Goal: Transaction & Acquisition: Obtain resource

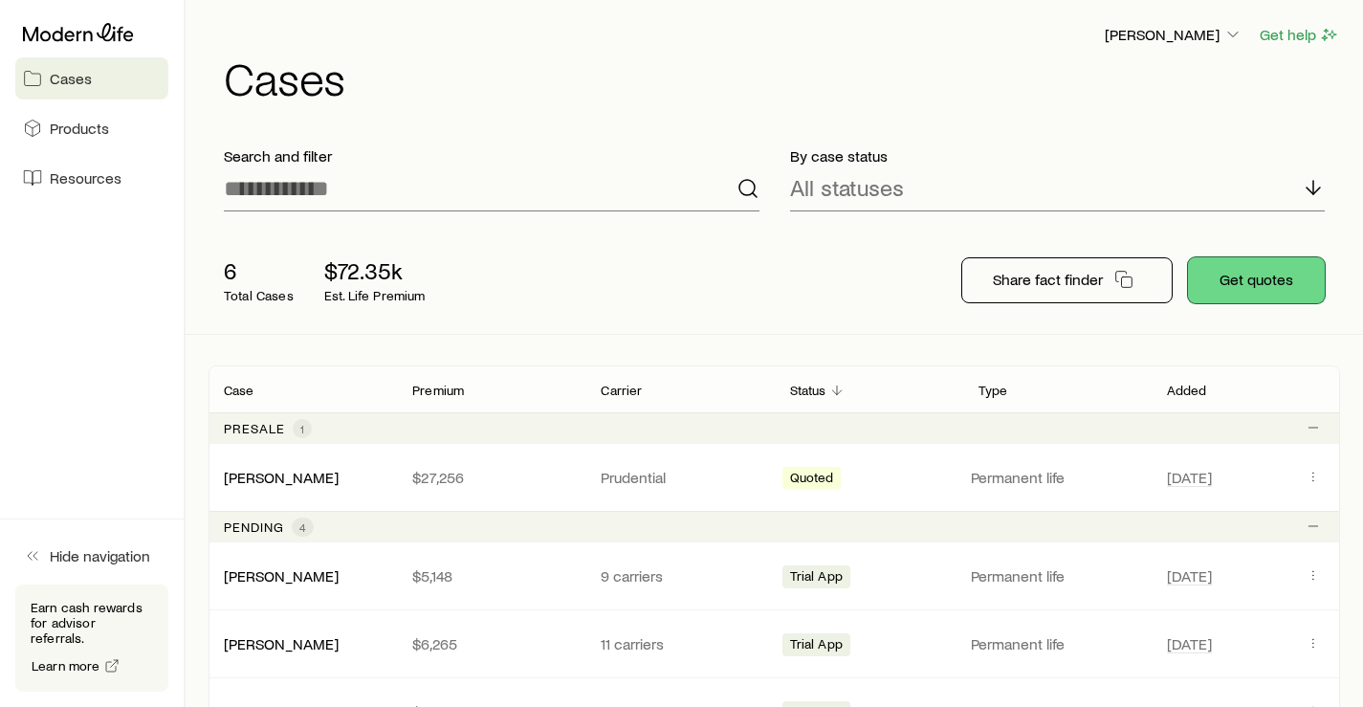
click at [1246, 282] on button "Get quotes" at bounding box center [1256, 280] width 137 height 46
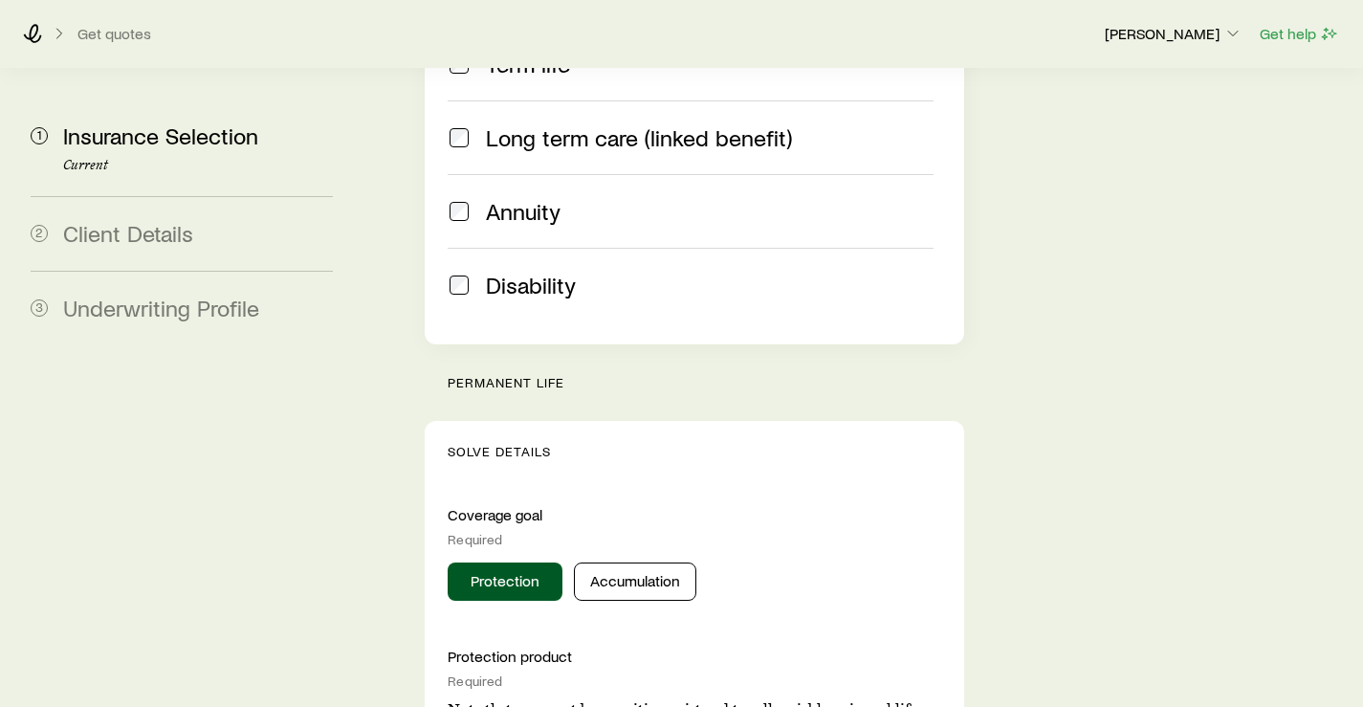
scroll to position [698, 0]
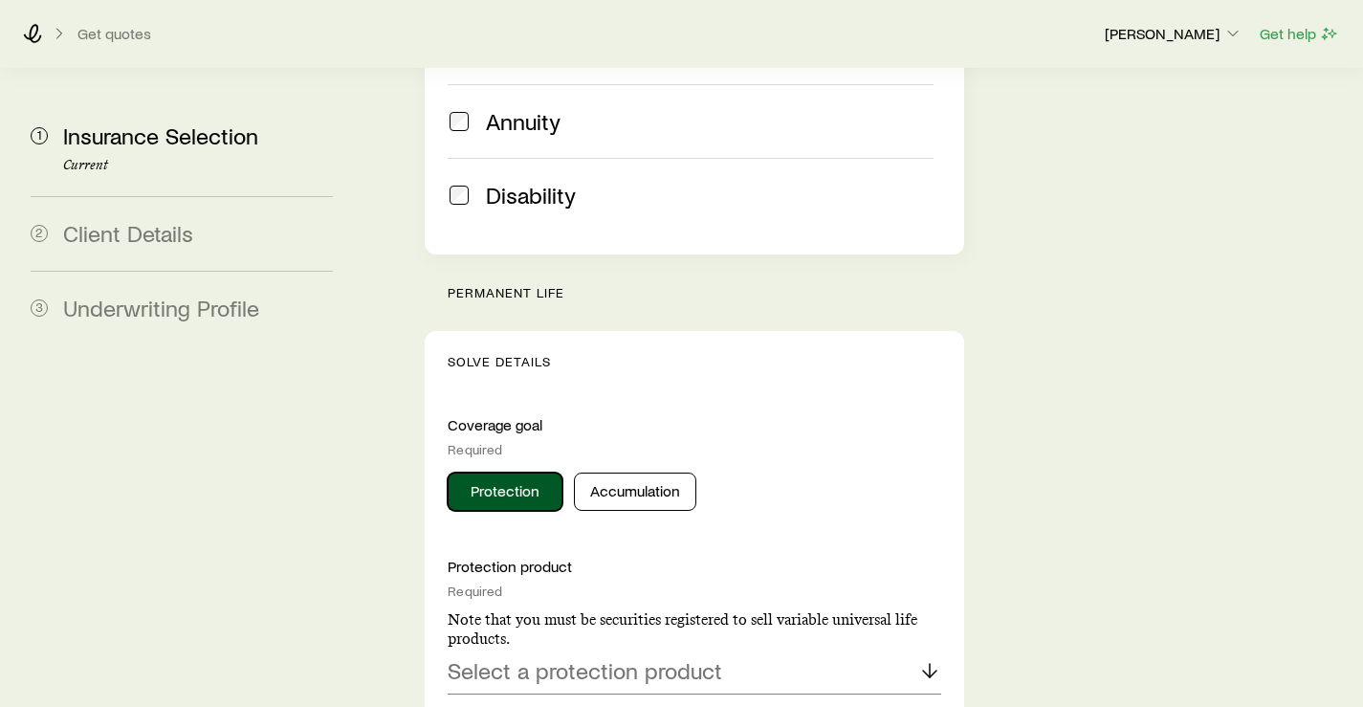
click at [535, 473] on button "Protection" at bounding box center [505, 492] width 115 height 38
click at [586, 657] on p "Select a protection product" at bounding box center [585, 670] width 275 height 27
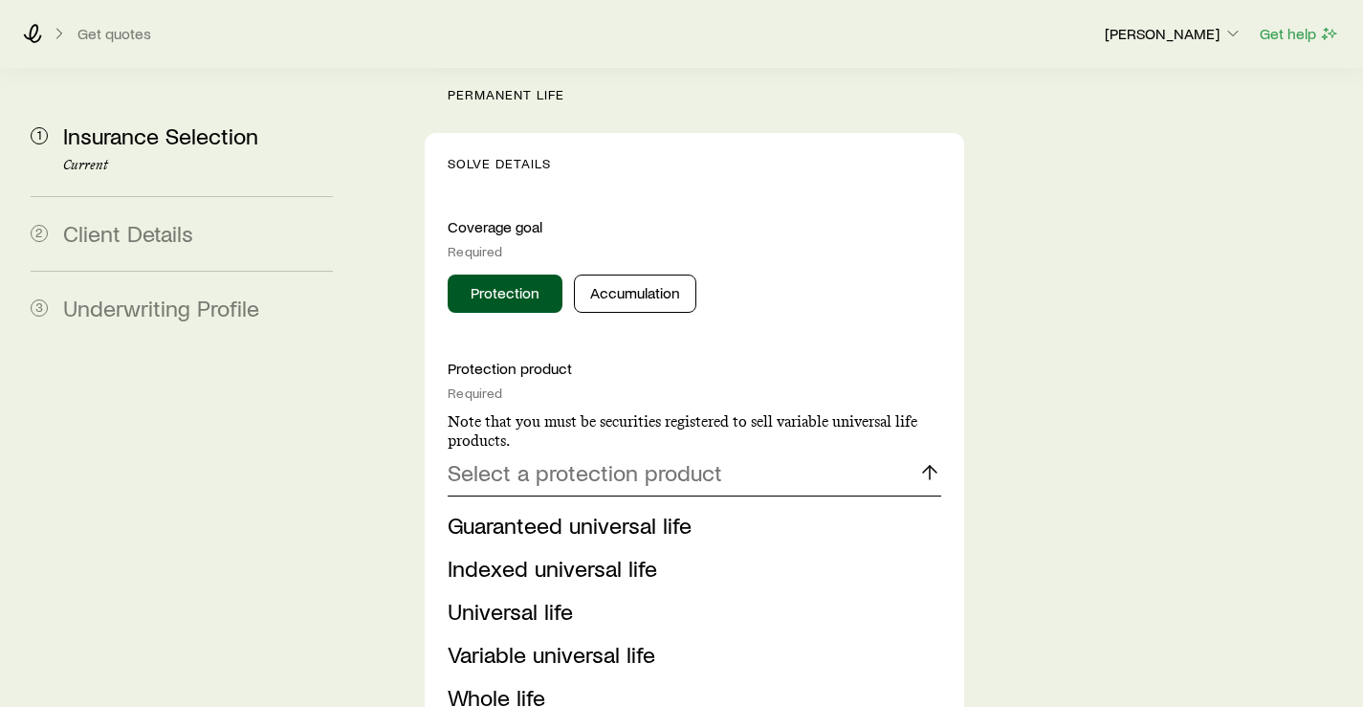
scroll to position [985, 0]
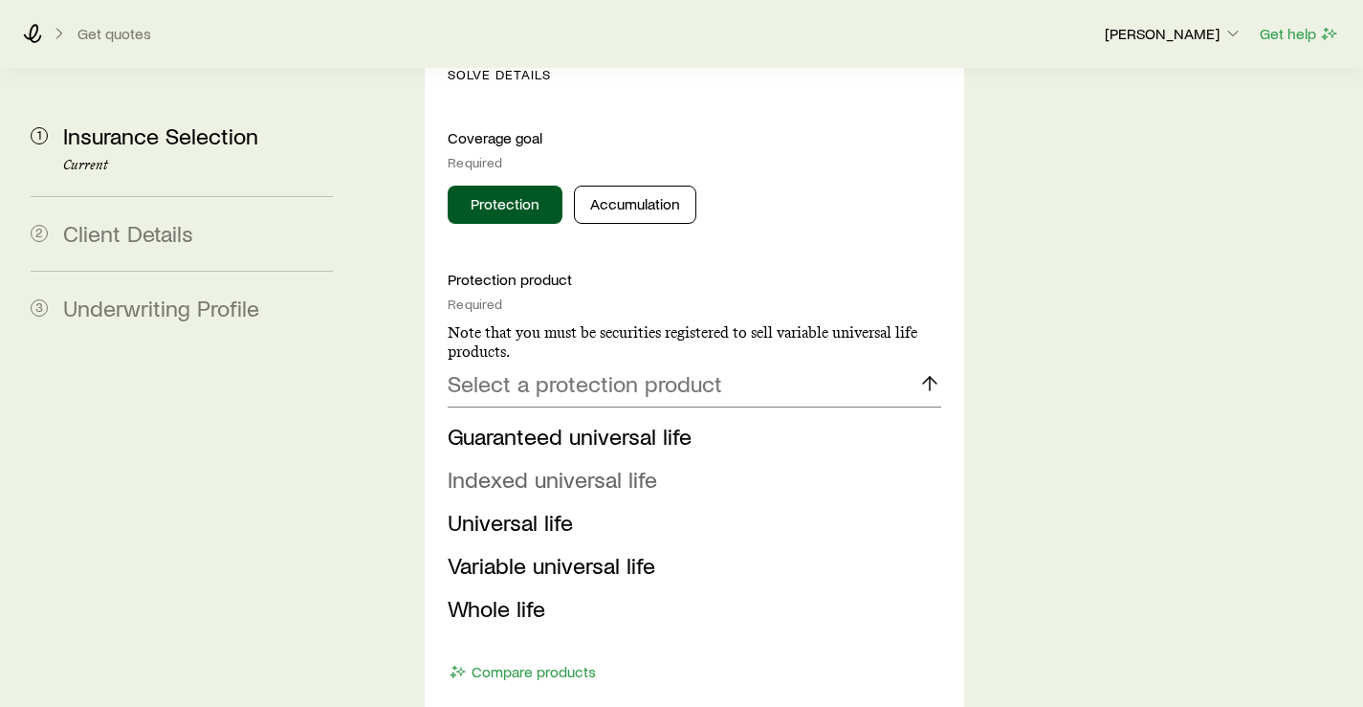
click at [602, 465] on span "Indexed universal life" at bounding box center [552, 479] width 209 height 28
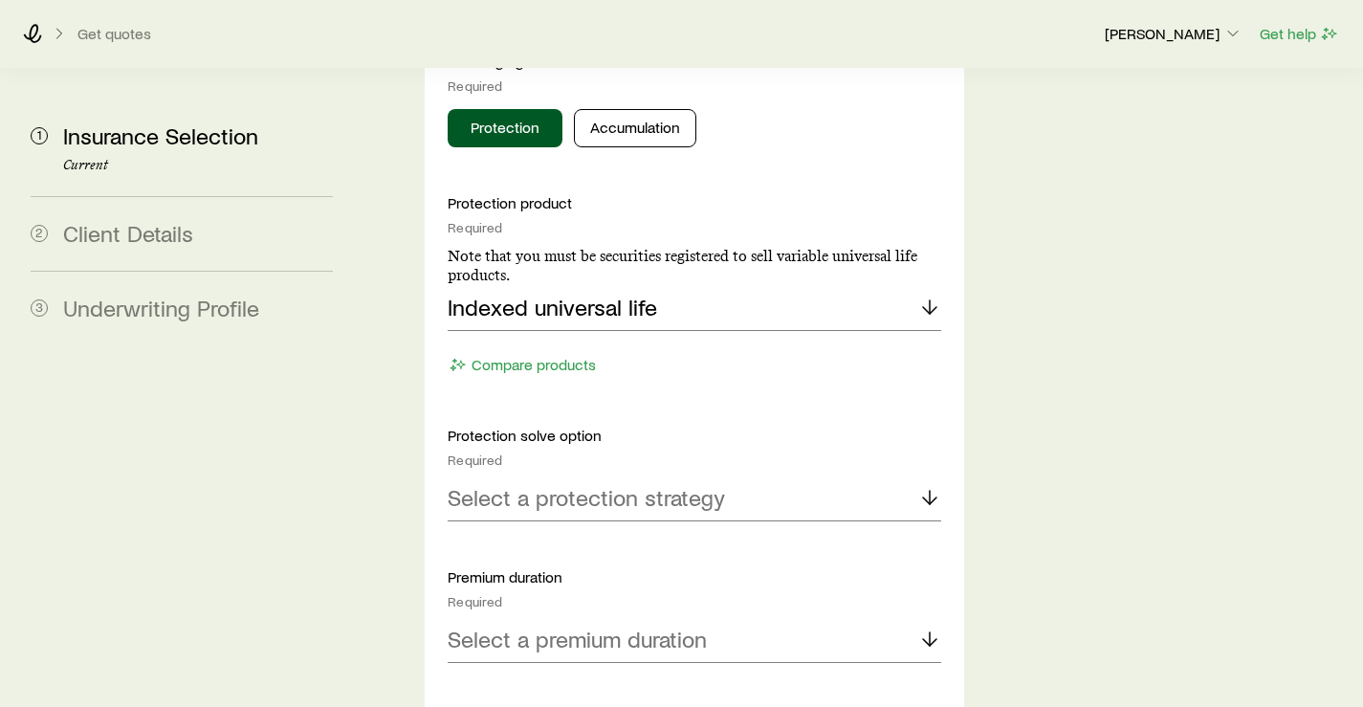
scroll to position [1081, 0]
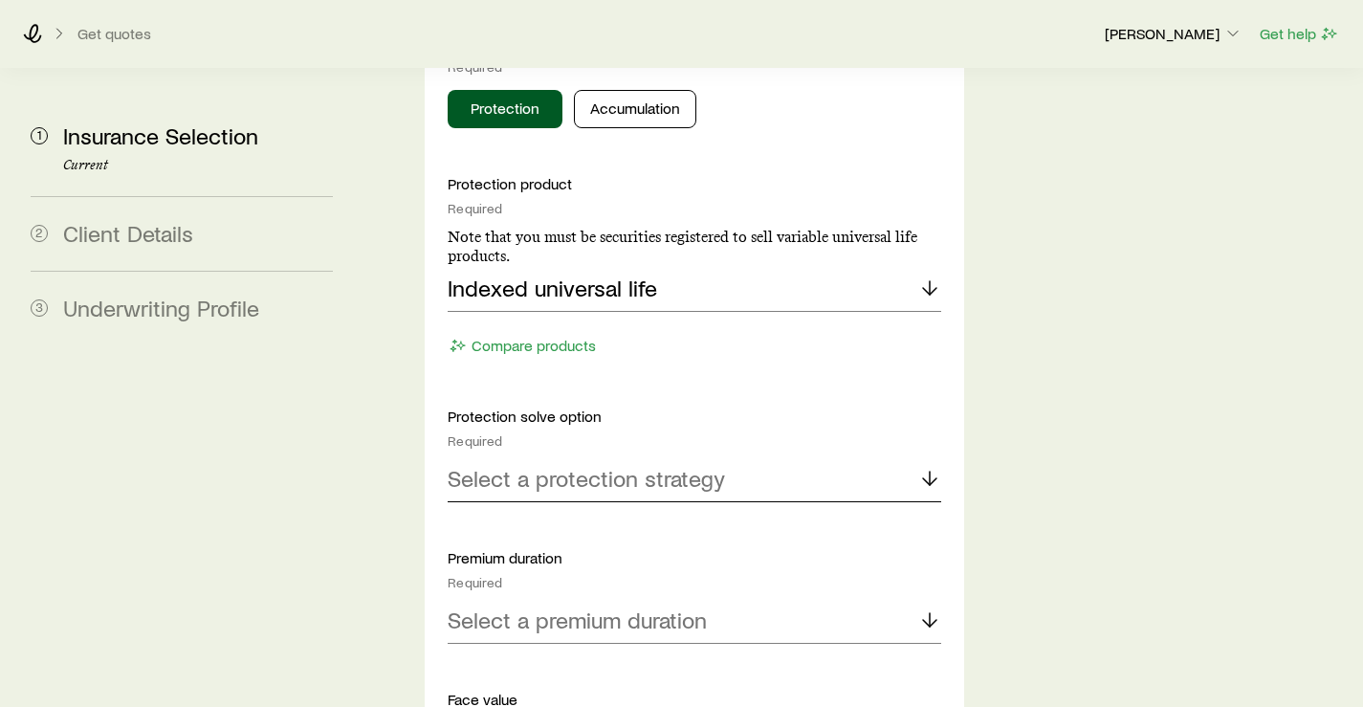
click at [562, 465] on p "Select a protection strategy" at bounding box center [586, 478] width 277 height 27
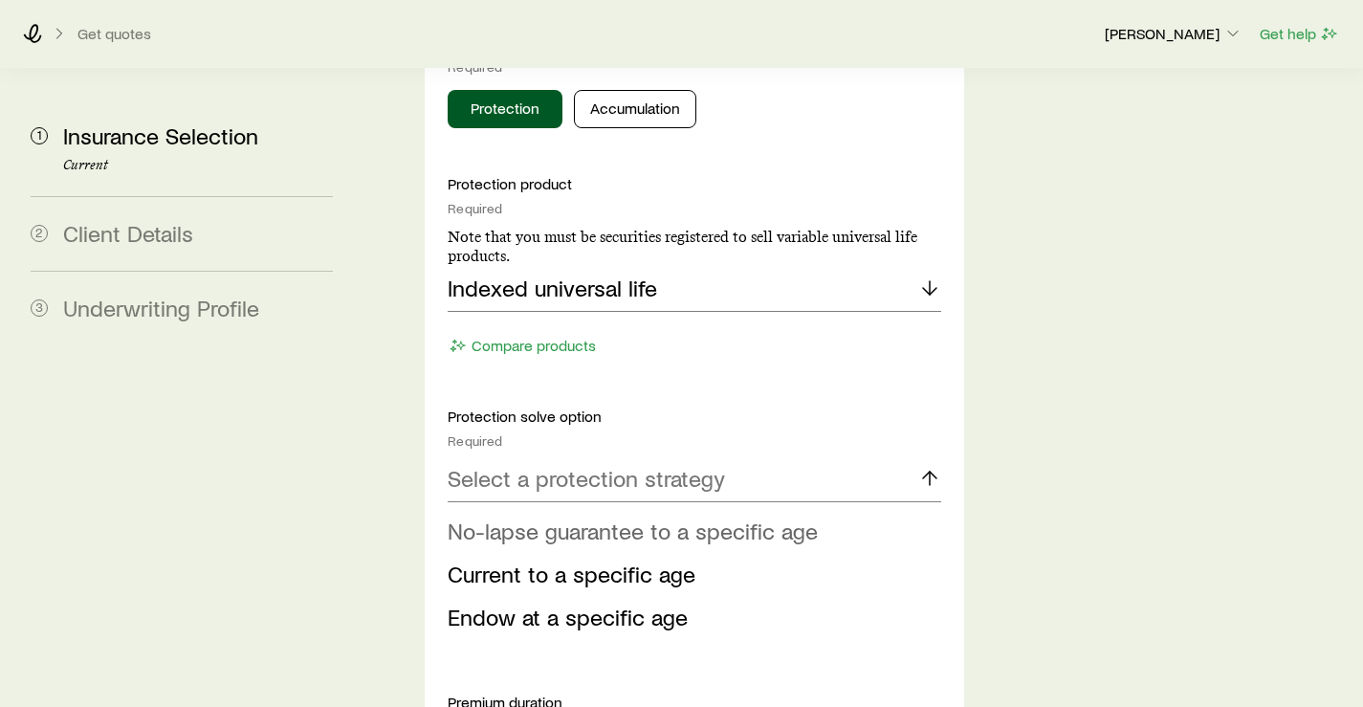
click at [576, 517] on span "No-lapse guarantee to a specific age" at bounding box center [633, 531] width 370 height 28
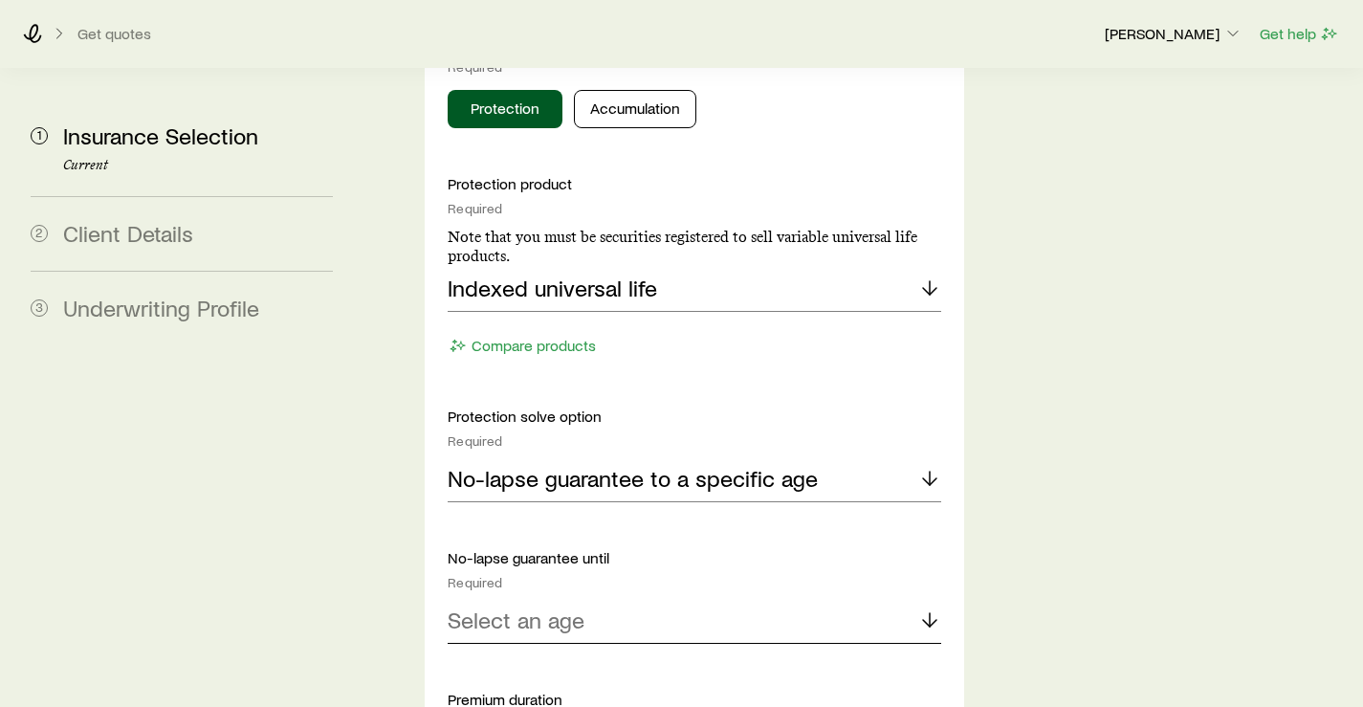
click at [573, 606] on p "Select an age" at bounding box center [516, 619] width 137 height 27
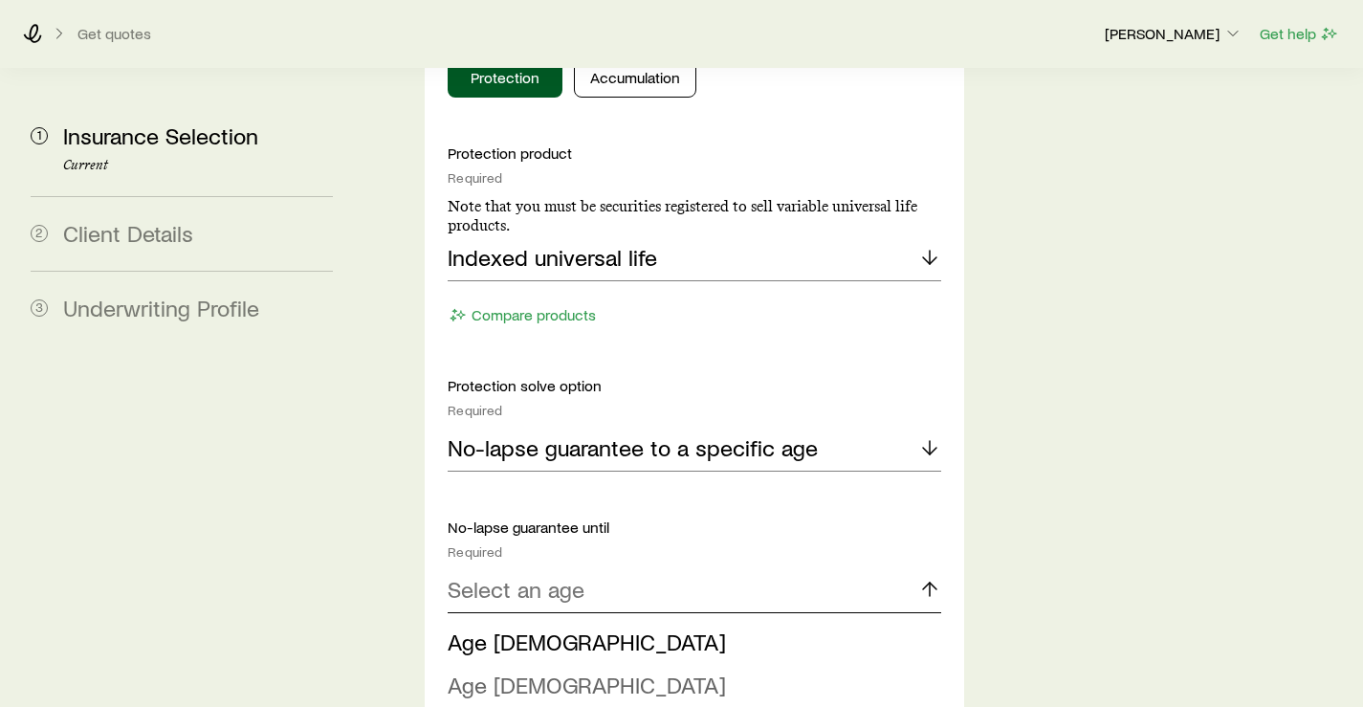
scroll to position [1177, 0]
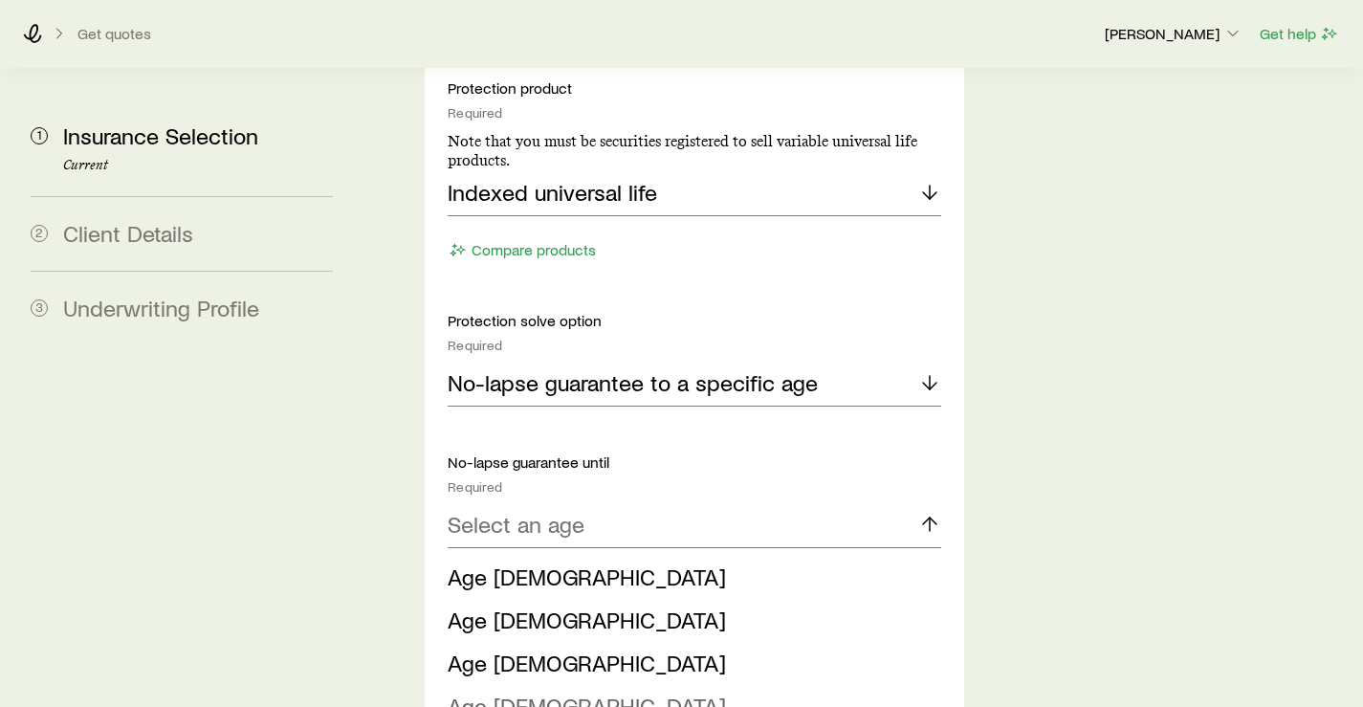
click at [512, 692] on span "Age [DEMOGRAPHIC_DATA]" at bounding box center [587, 706] width 278 height 28
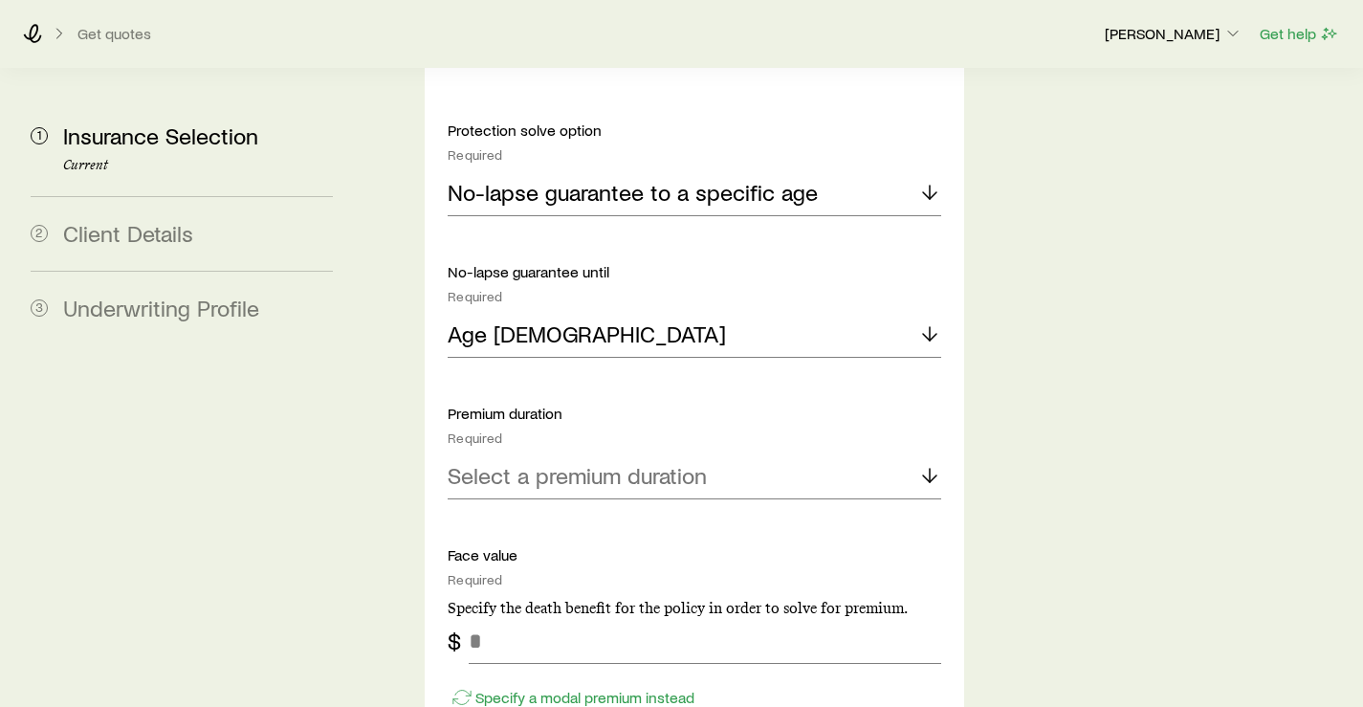
scroll to position [1464, 0]
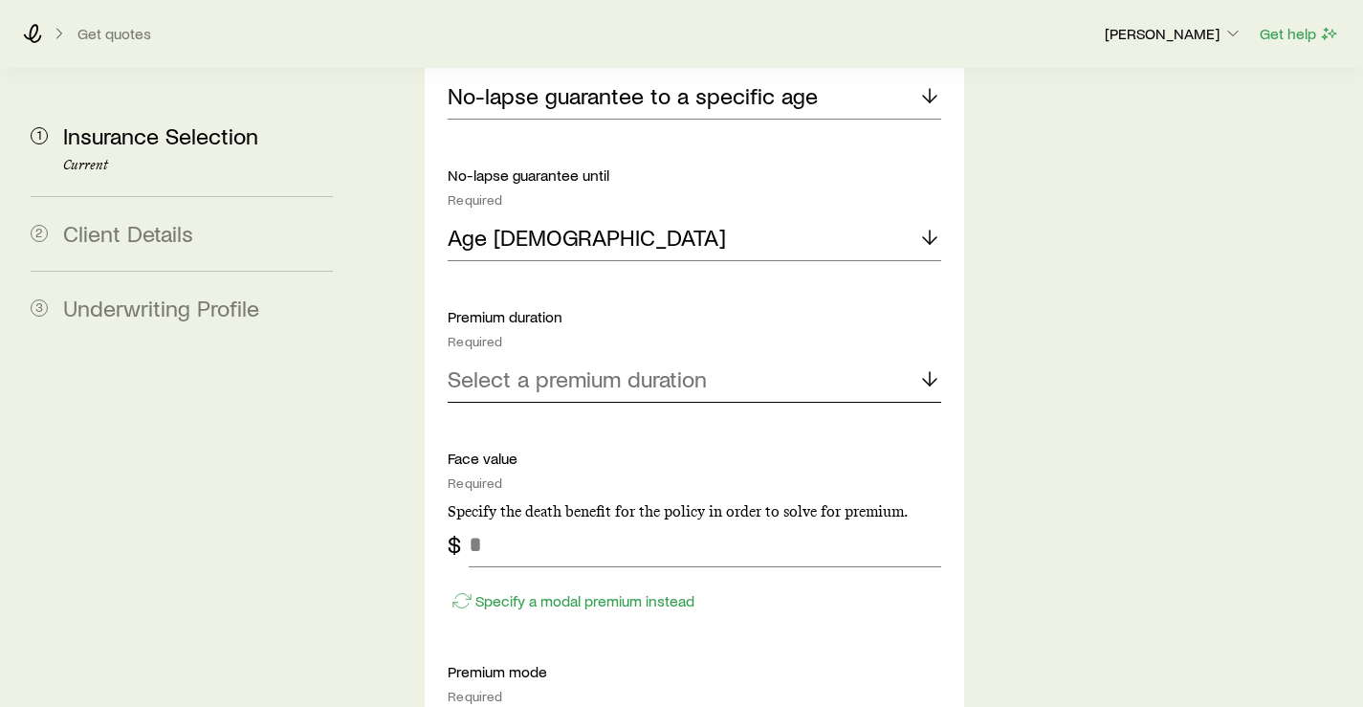
click at [586, 365] on p "Select a premium duration" at bounding box center [577, 378] width 259 height 27
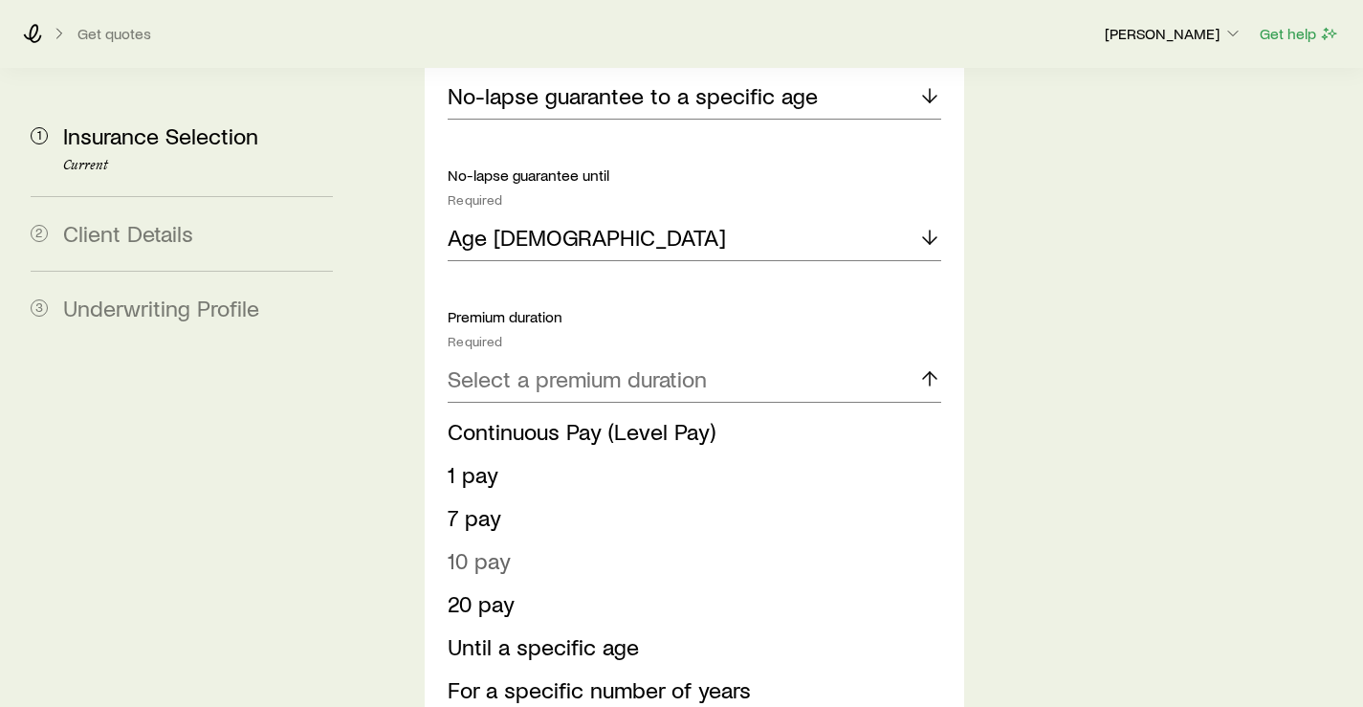
click at [513, 540] on li "10 pay" at bounding box center [688, 561] width 481 height 43
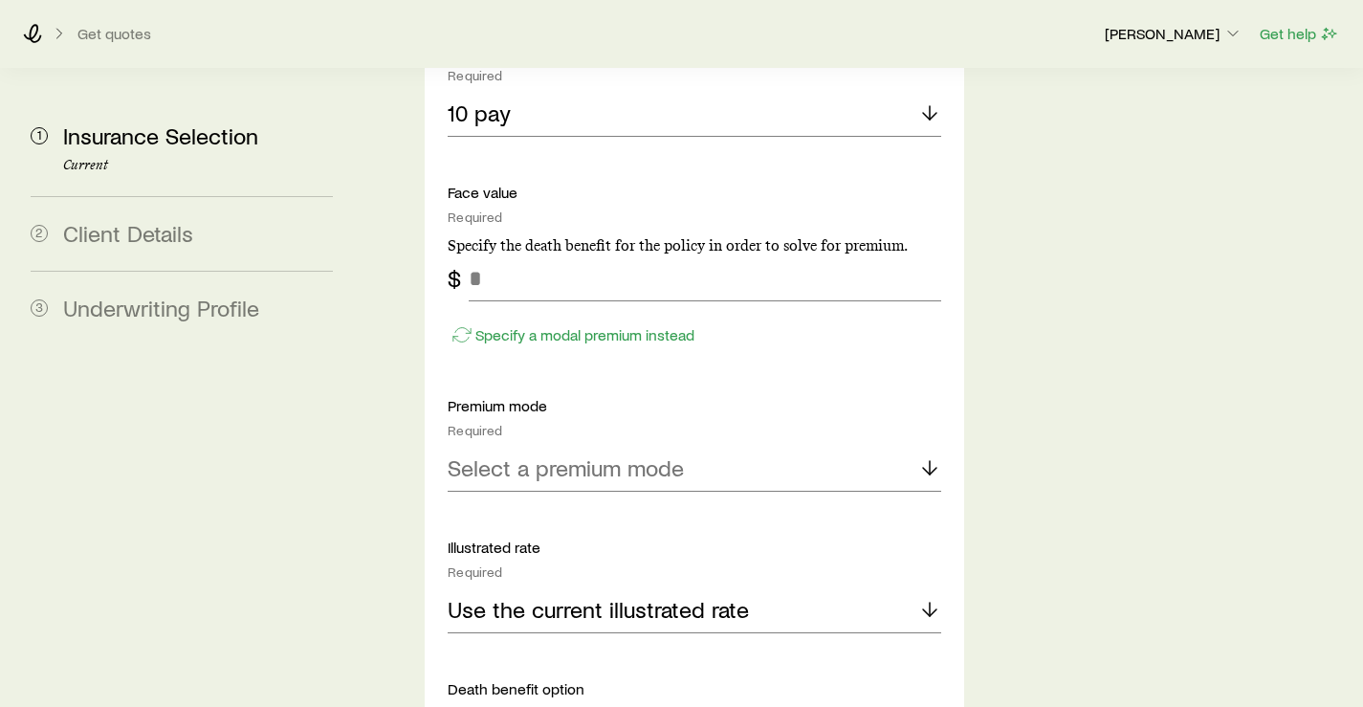
scroll to position [1751, 0]
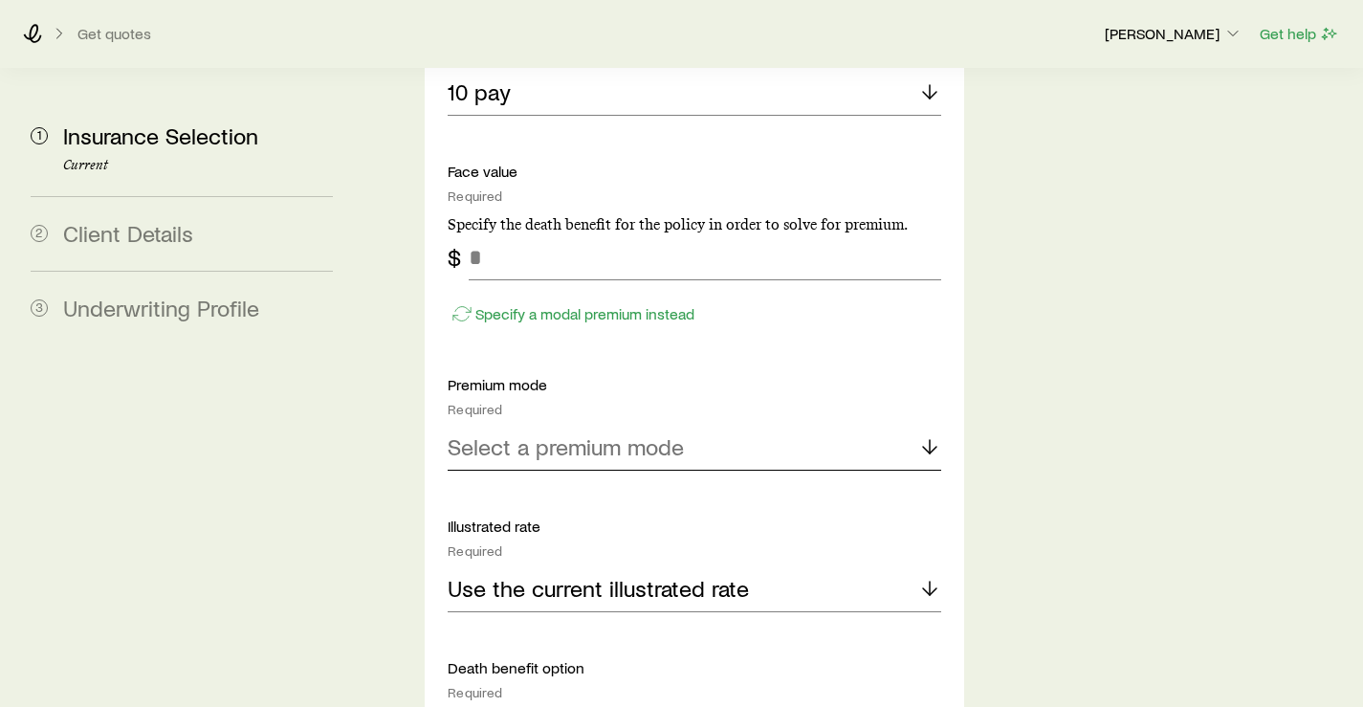
click at [572, 433] on p "Select a premium mode" at bounding box center [566, 446] width 236 height 27
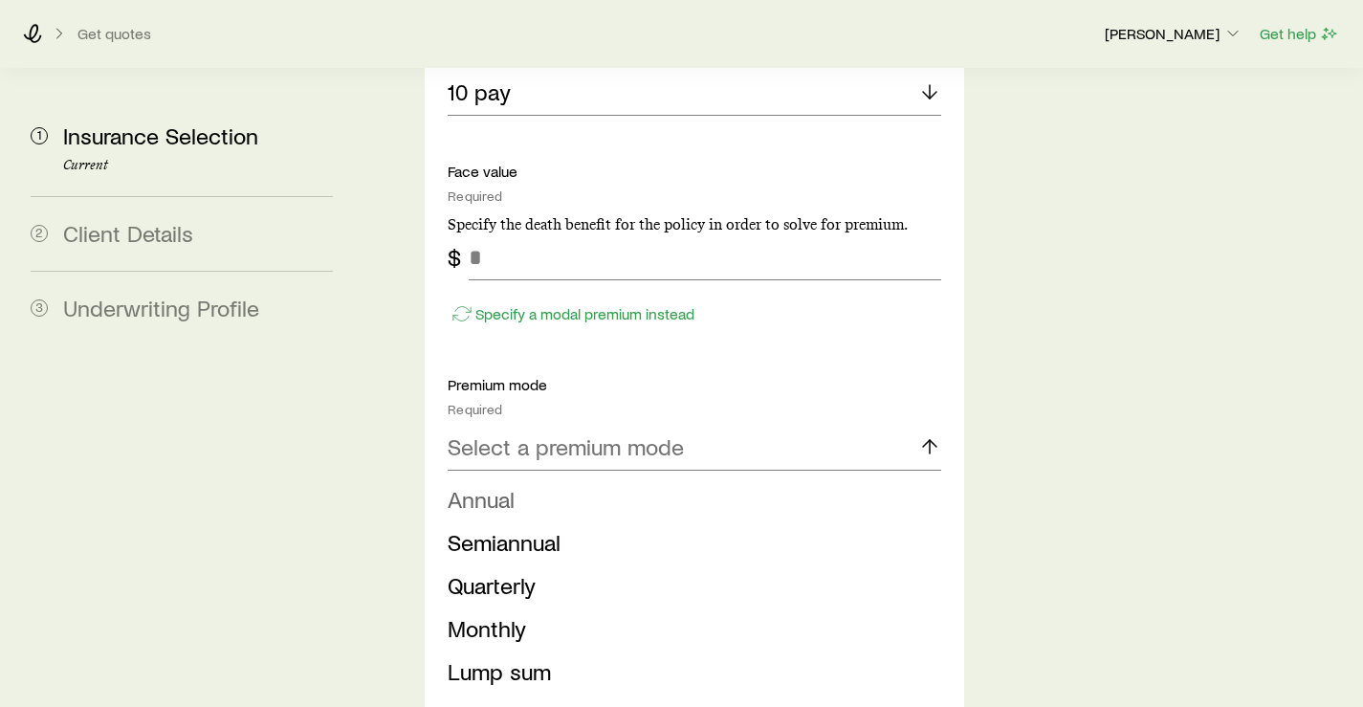
click at [509, 485] on span "Annual" at bounding box center [481, 499] width 67 height 28
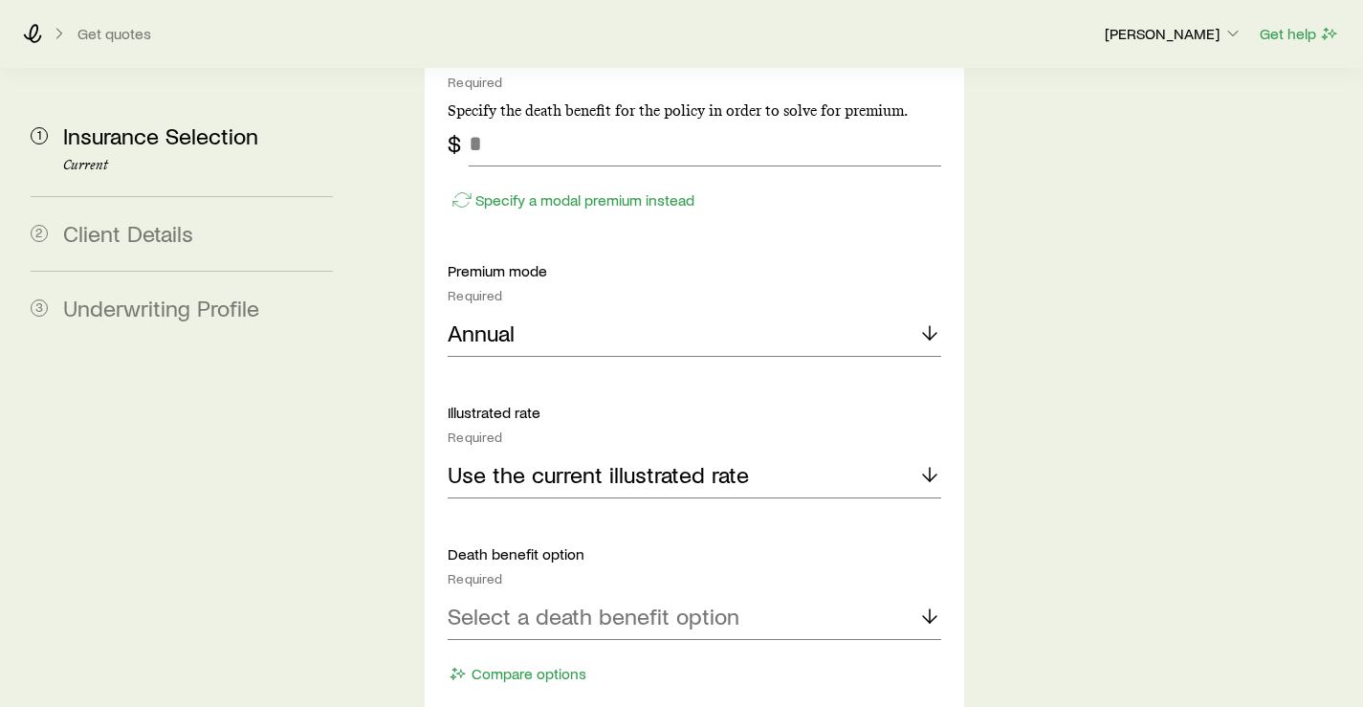
scroll to position [1846, 0]
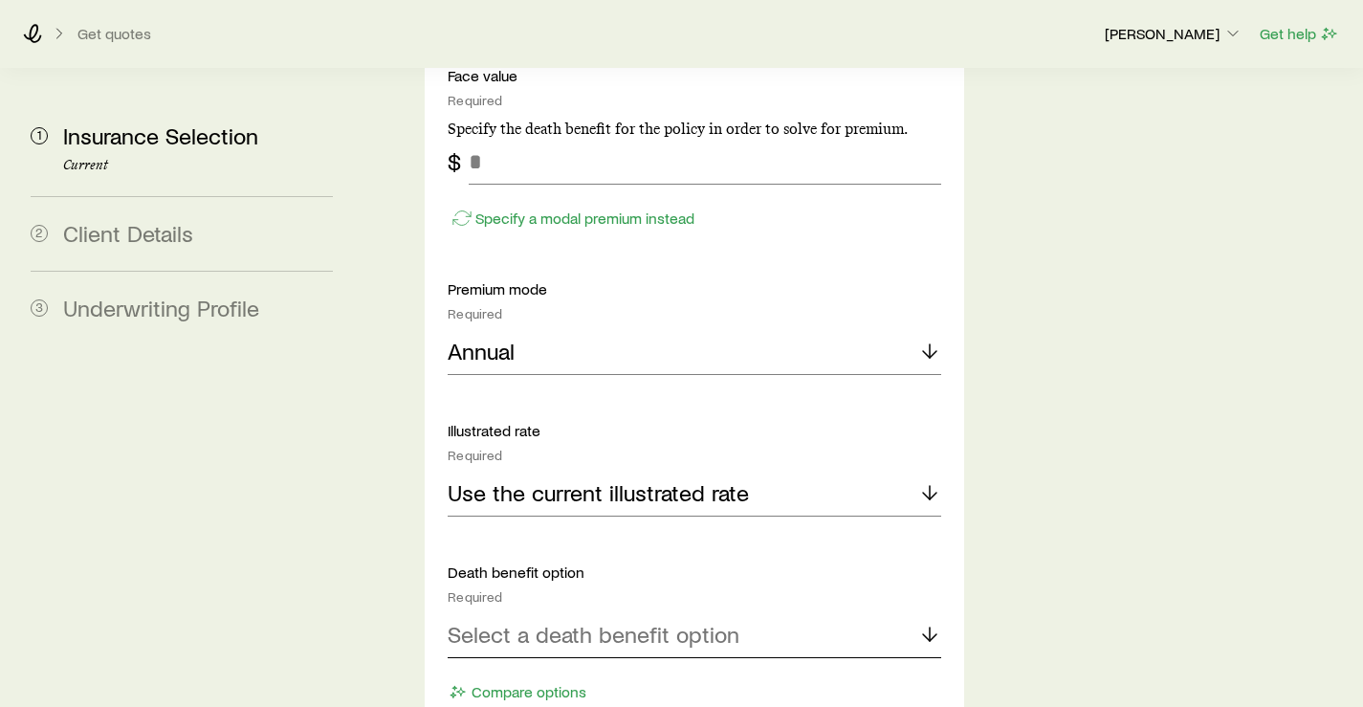
click at [564, 621] on p "Select a death benefit option" at bounding box center [594, 634] width 292 height 27
click at [529, 672] on span "Level (Option A)" at bounding box center [528, 686] width 160 height 28
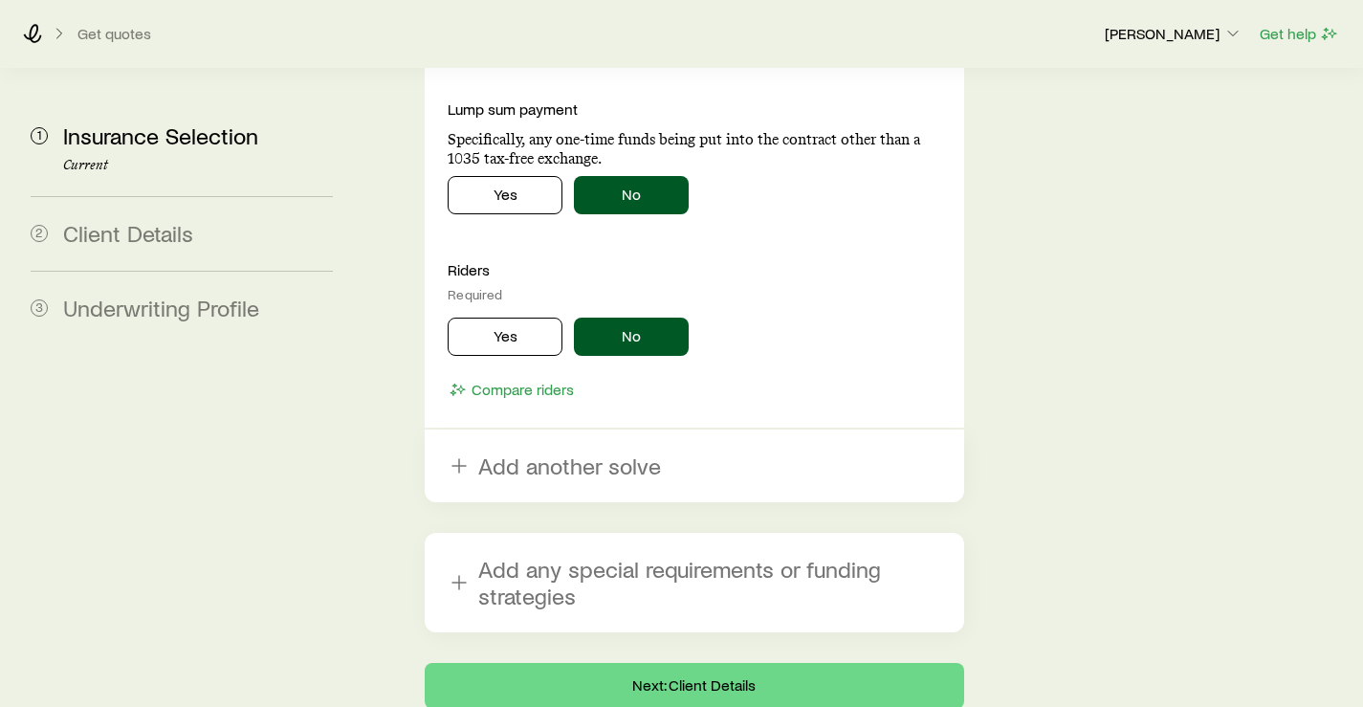
scroll to position [2709, 0]
click at [672, 663] on button "Next: Client Details" at bounding box center [694, 686] width 539 height 46
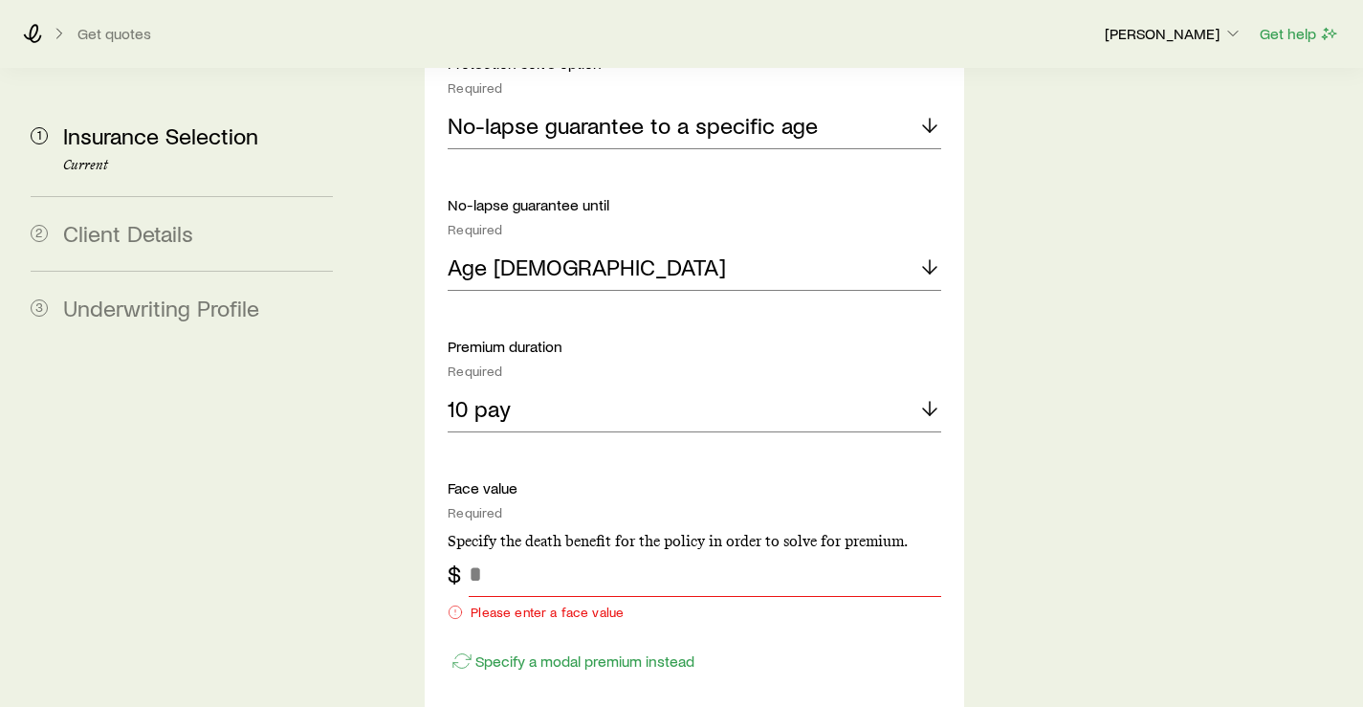
scroll to position [1531, 0]
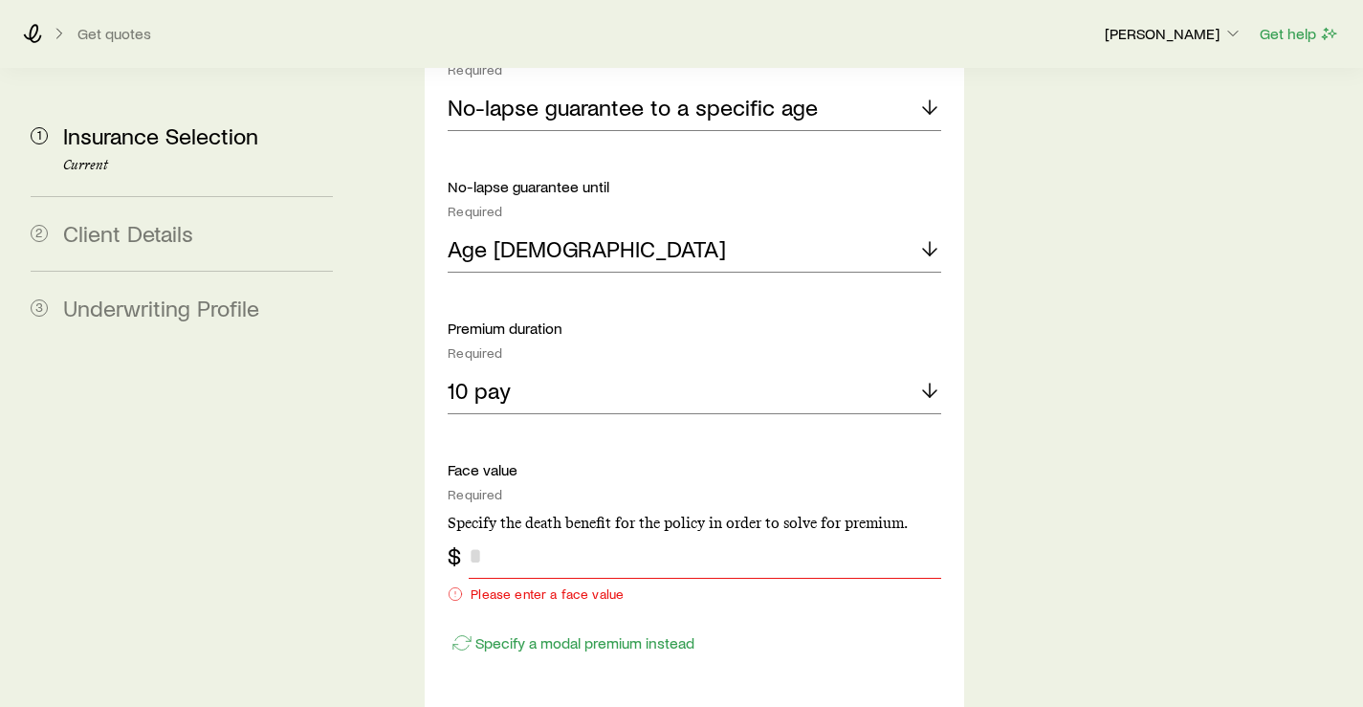
click at [515, 533] on input "tel" at bounding box center [705, 556] width 472 height 46
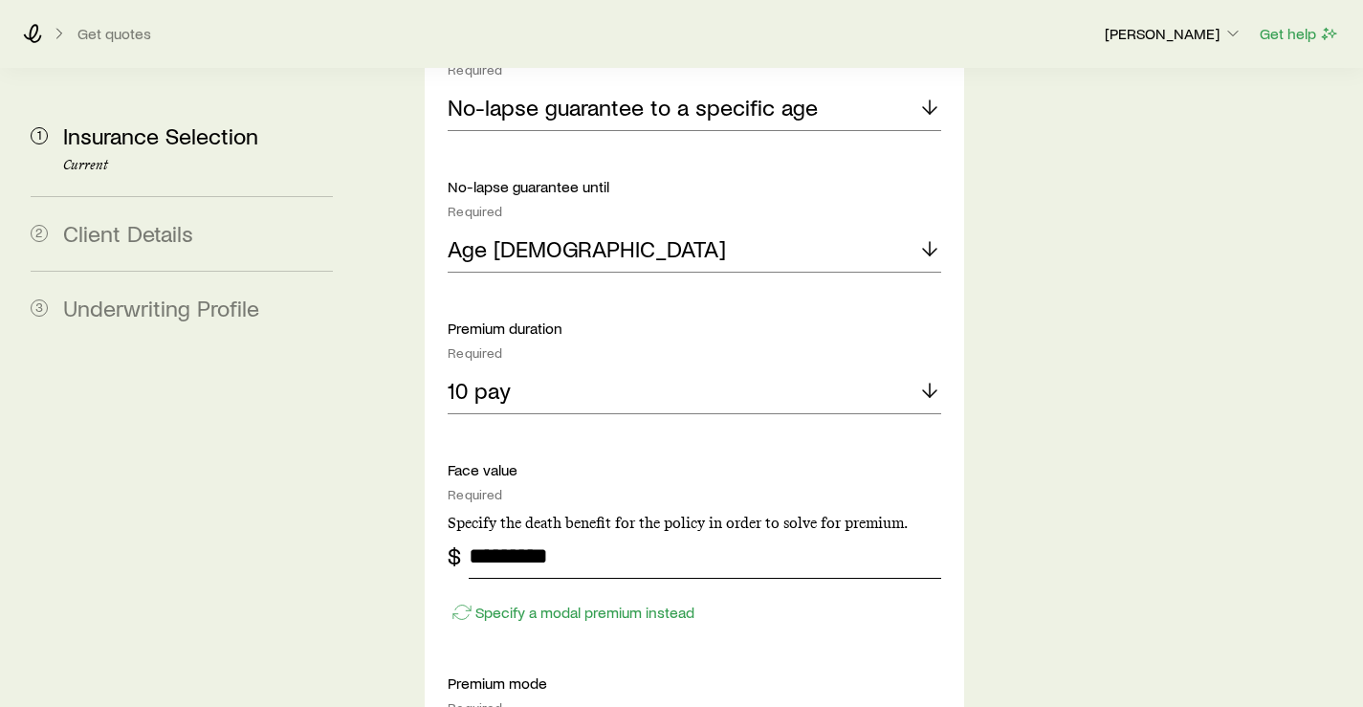
type input "*********"
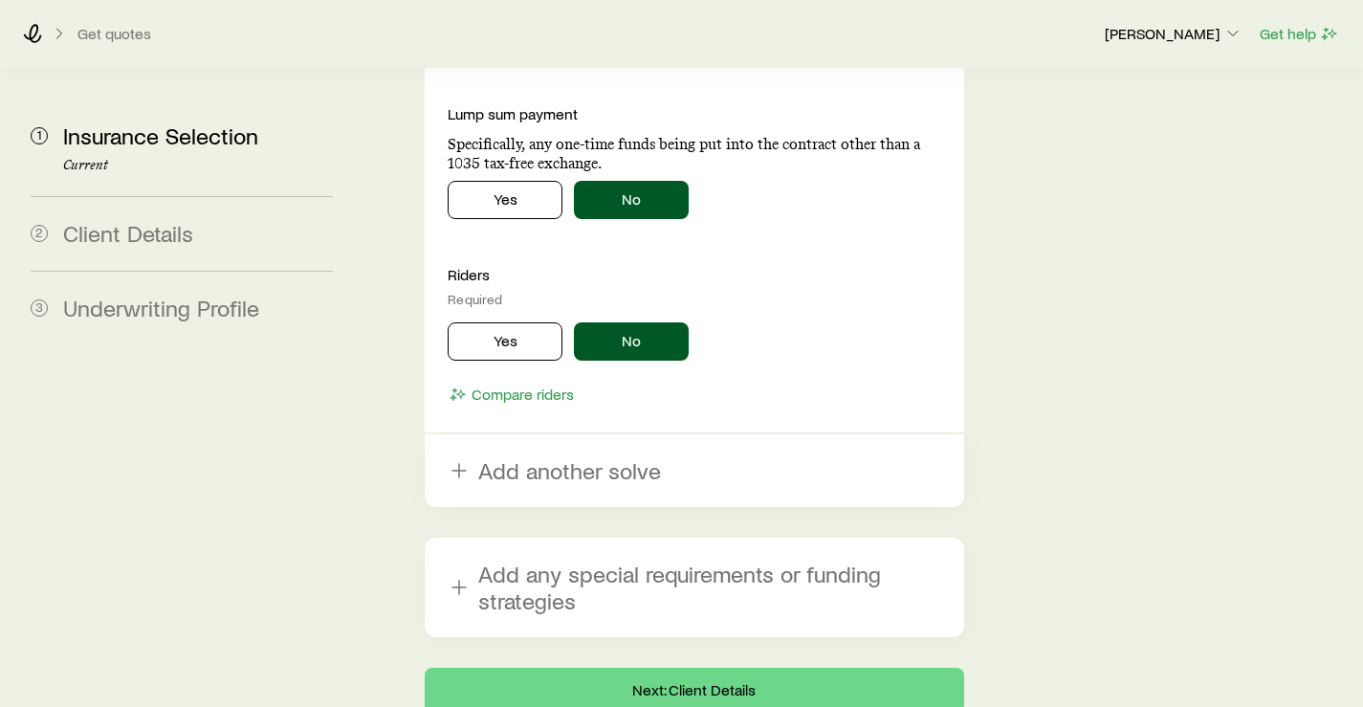
scroll to position [2788, 0]
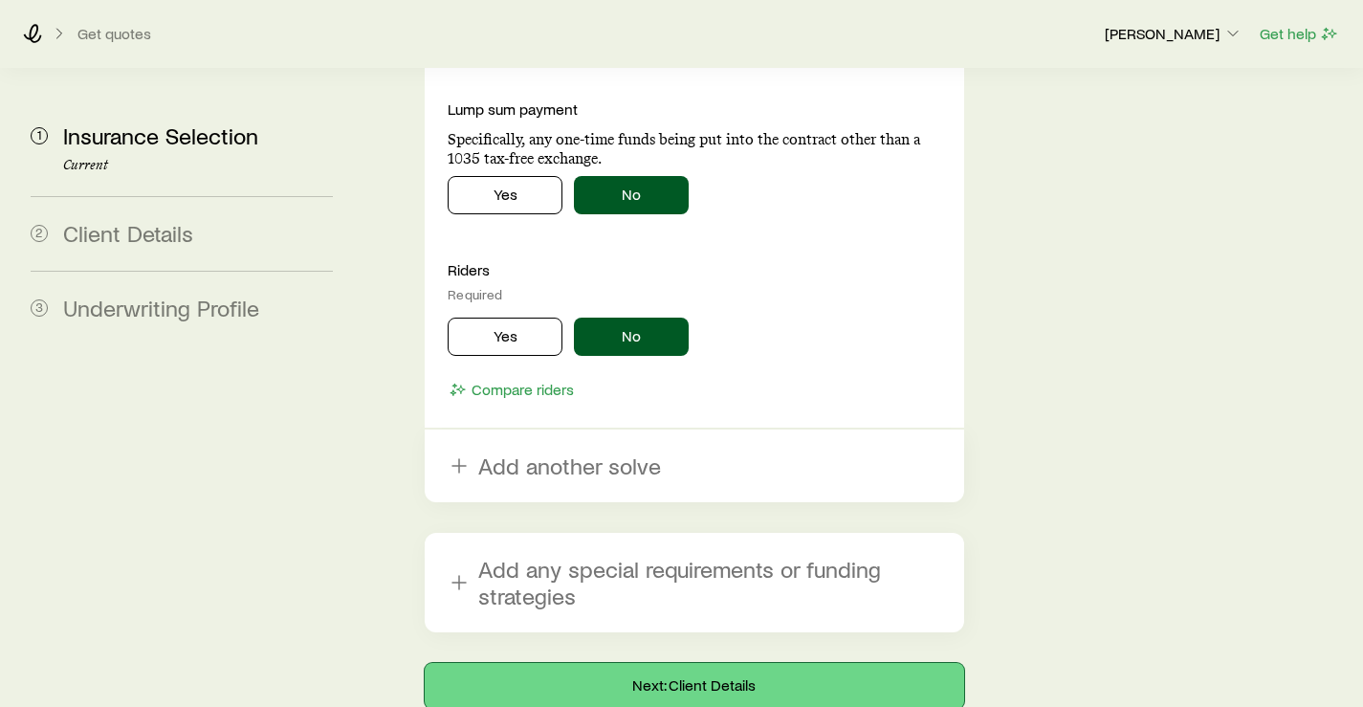
click at [670, 663] on button "Next: Client Details" at bounding box center [694, 686] width 539 height 46
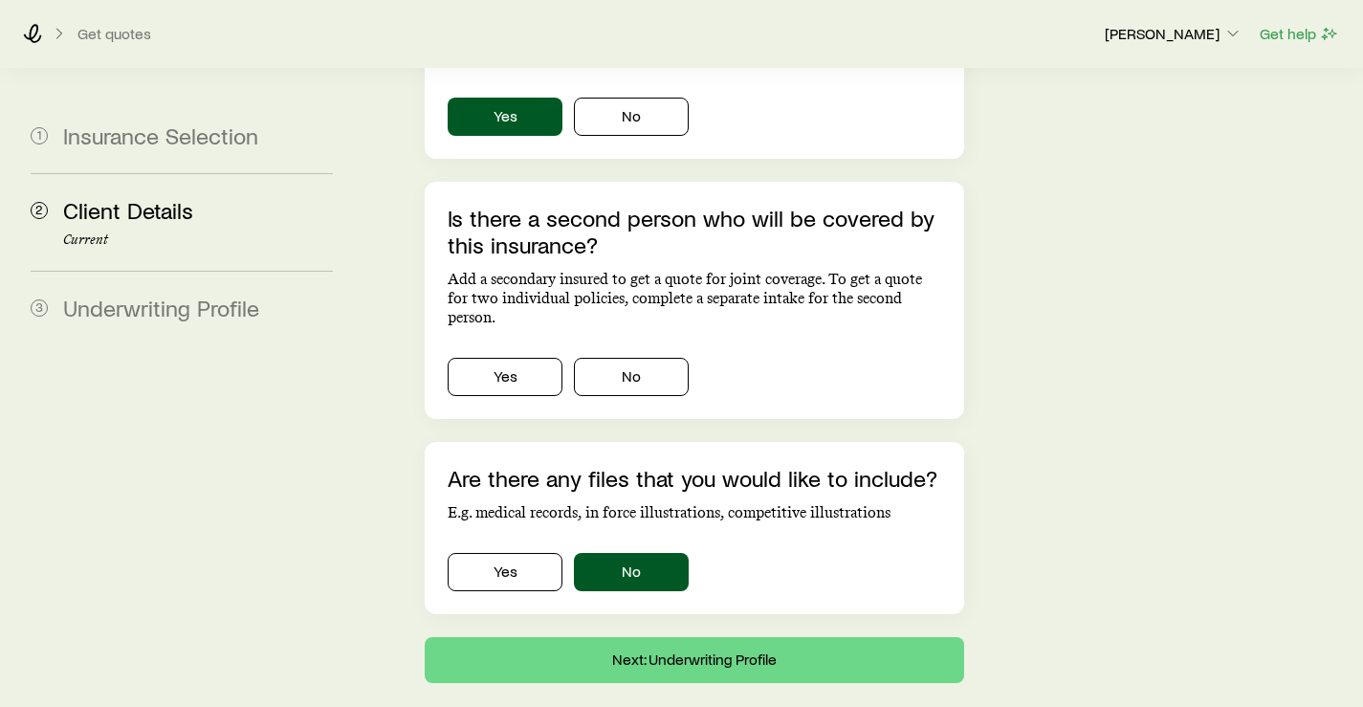
scroll to position [1324, 0]
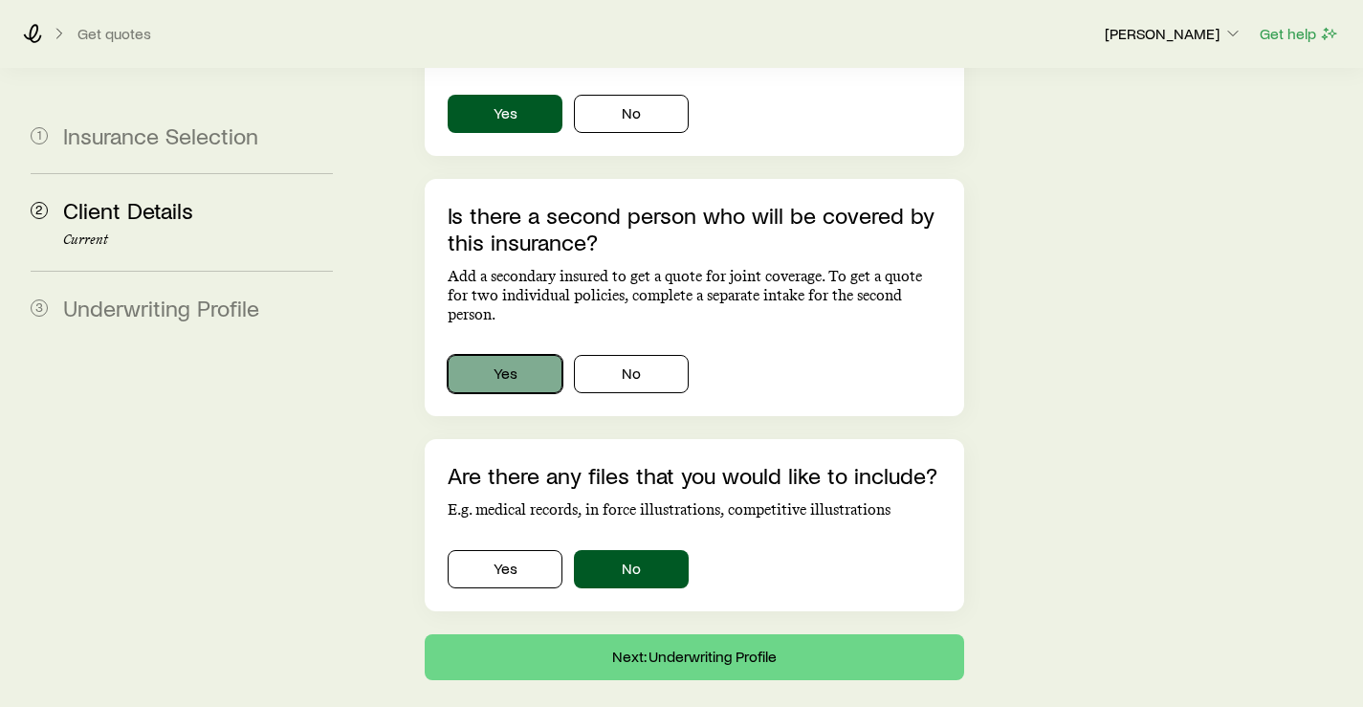
click at [496, 355] on button "Yes" at bounding box center [505, 374] width 115 height 38
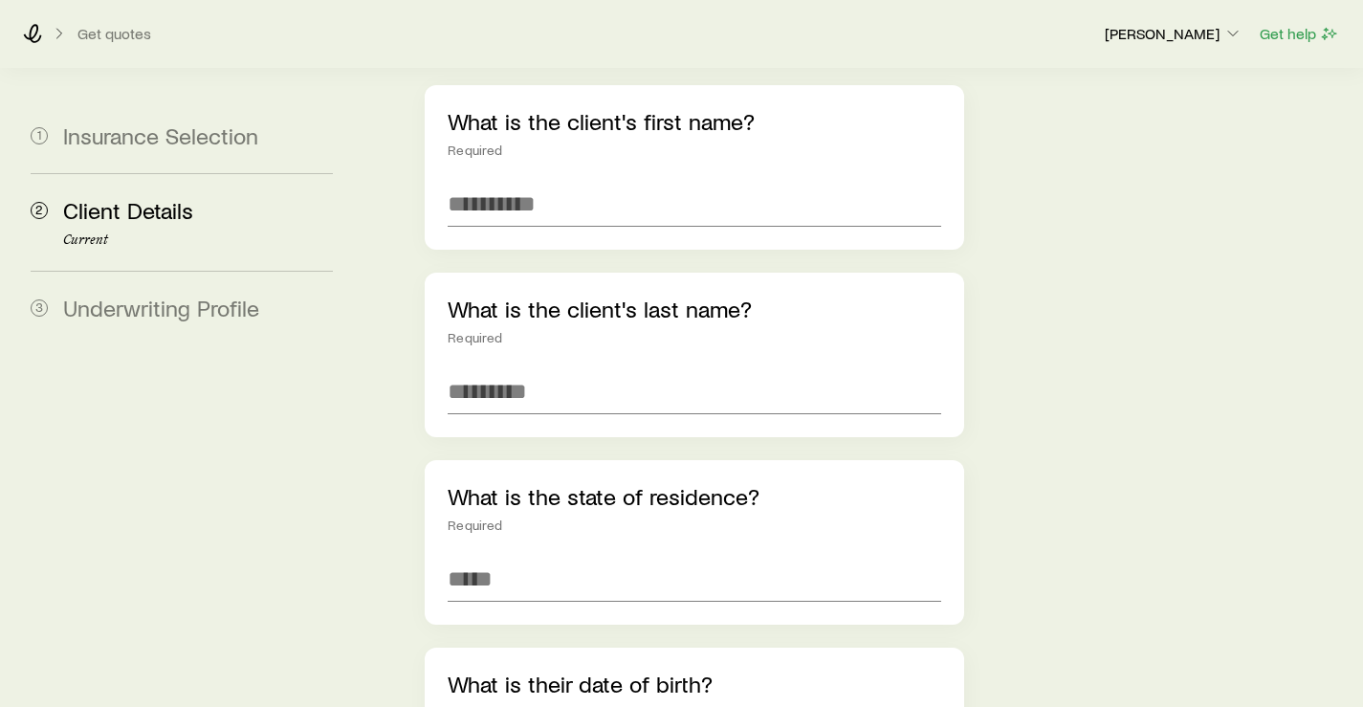
scroll to position [0, 0]
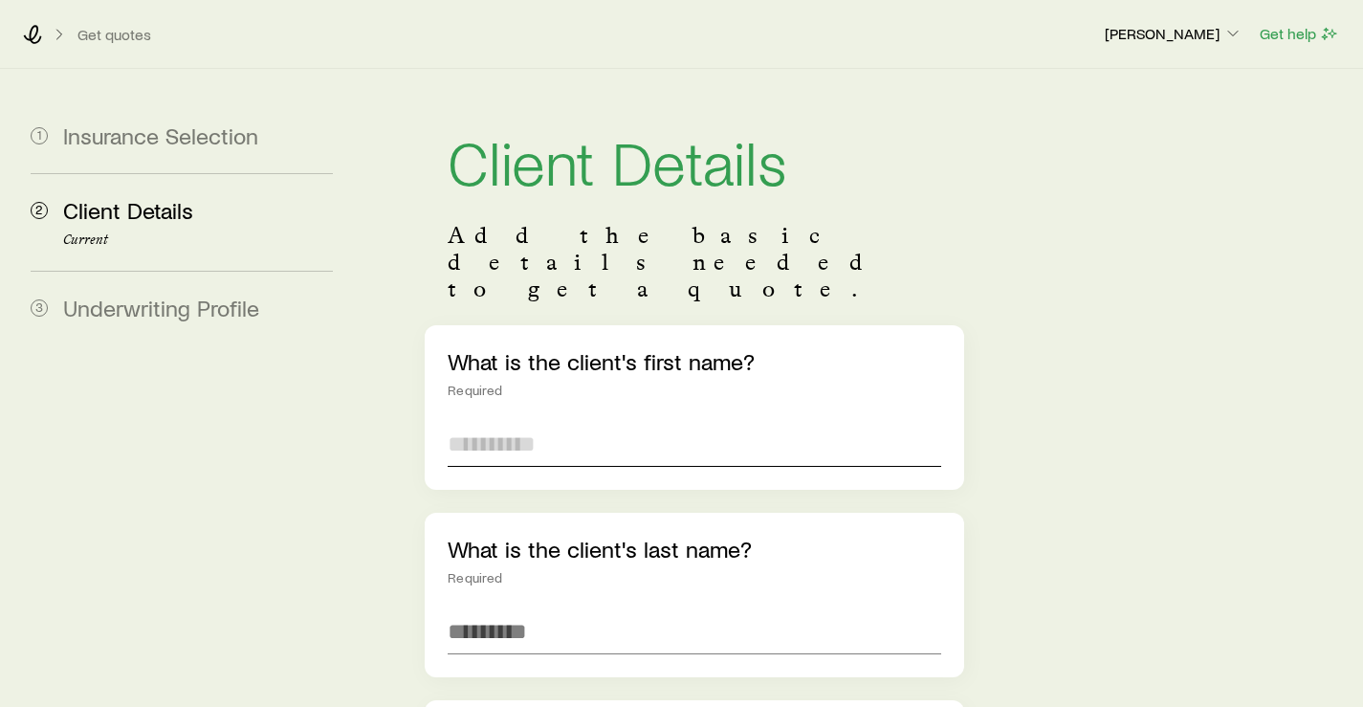
click at [636, 421] on input "text" at bounding box center [694, 444] width 493 height 46
type input "****"
type input "******"
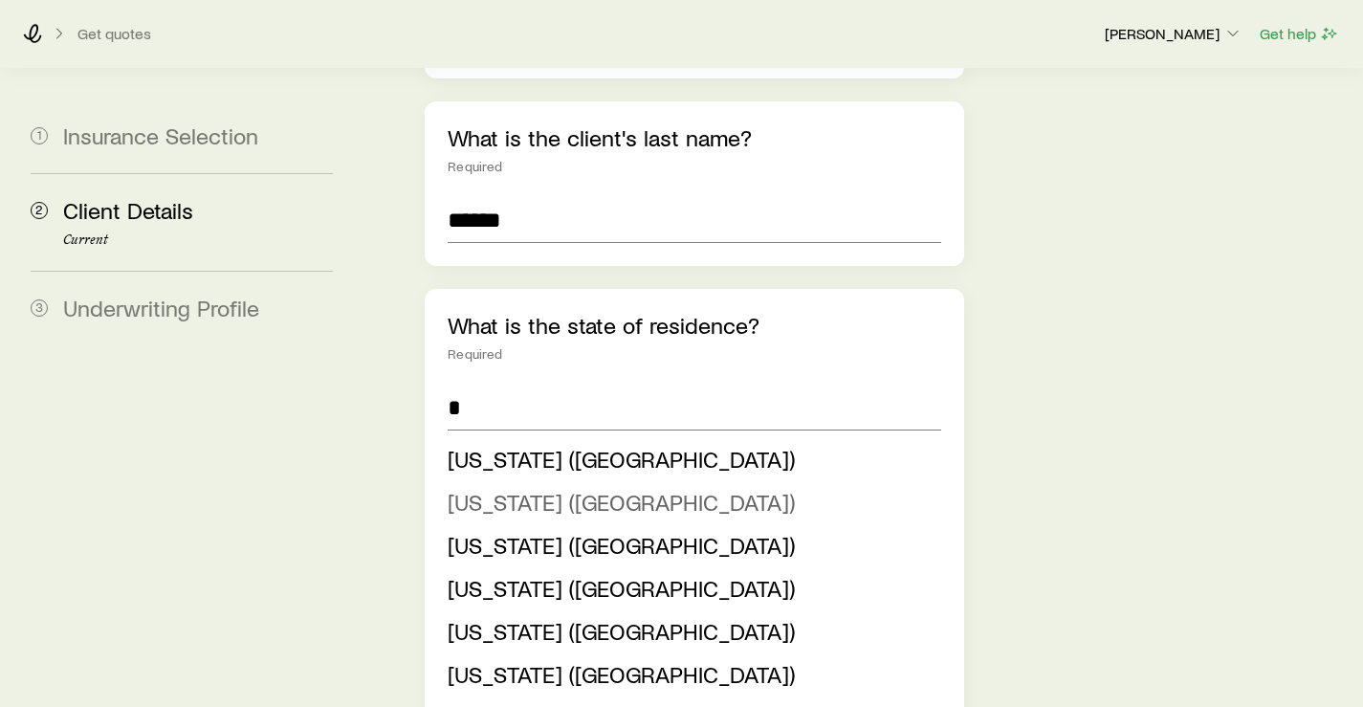
click at [487, 488] on span "[US_STATE] ([GEOGRAPHIC_DATA])" at bounding box center [621, 502] width 347 height 28
type input "**********"
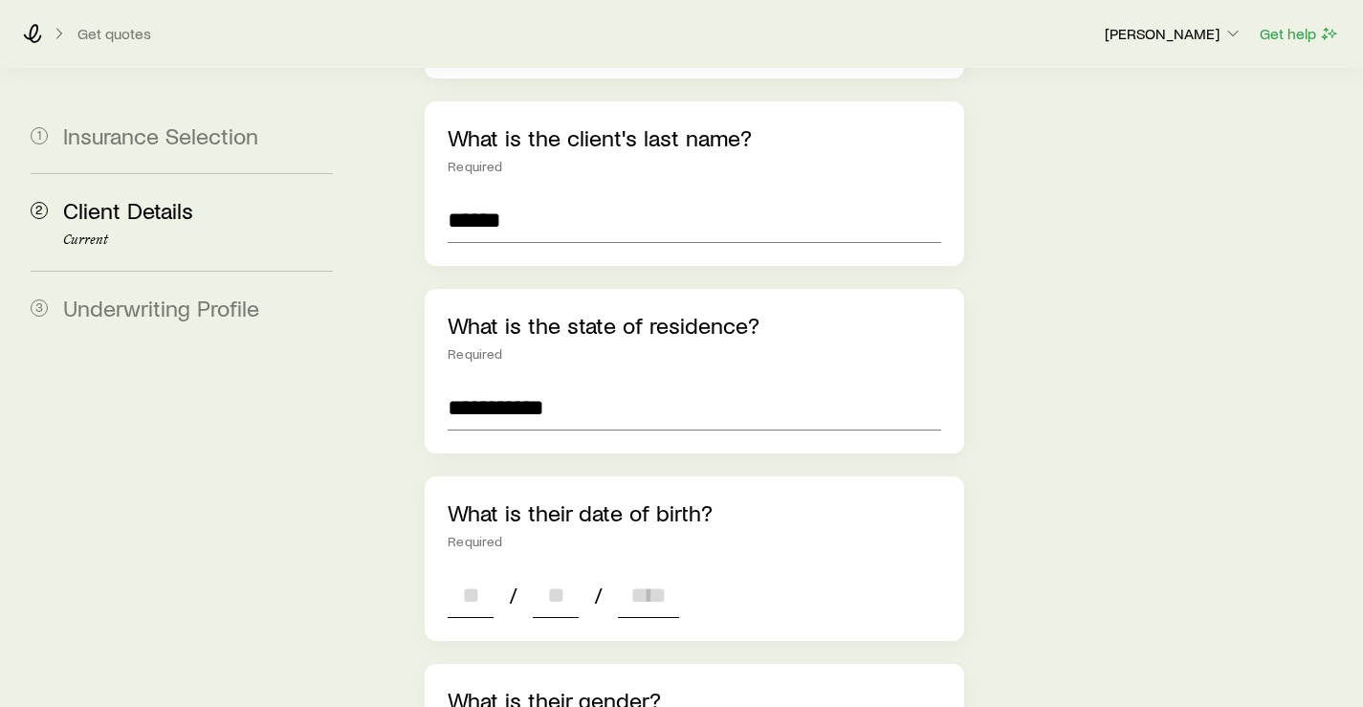
click at [453, 572] on input at bounding box center [471, 595] width 46 height 46
type input "**"
type input "****"
type input "*"
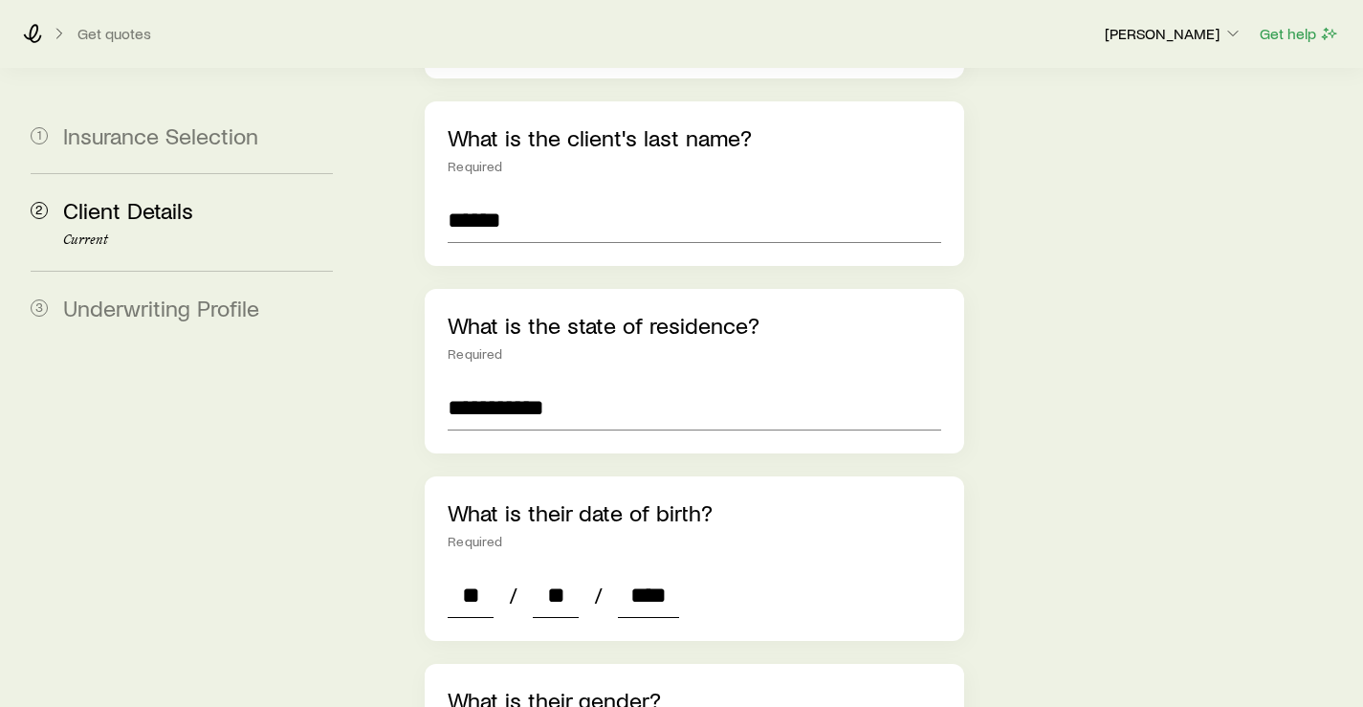
type input "*"
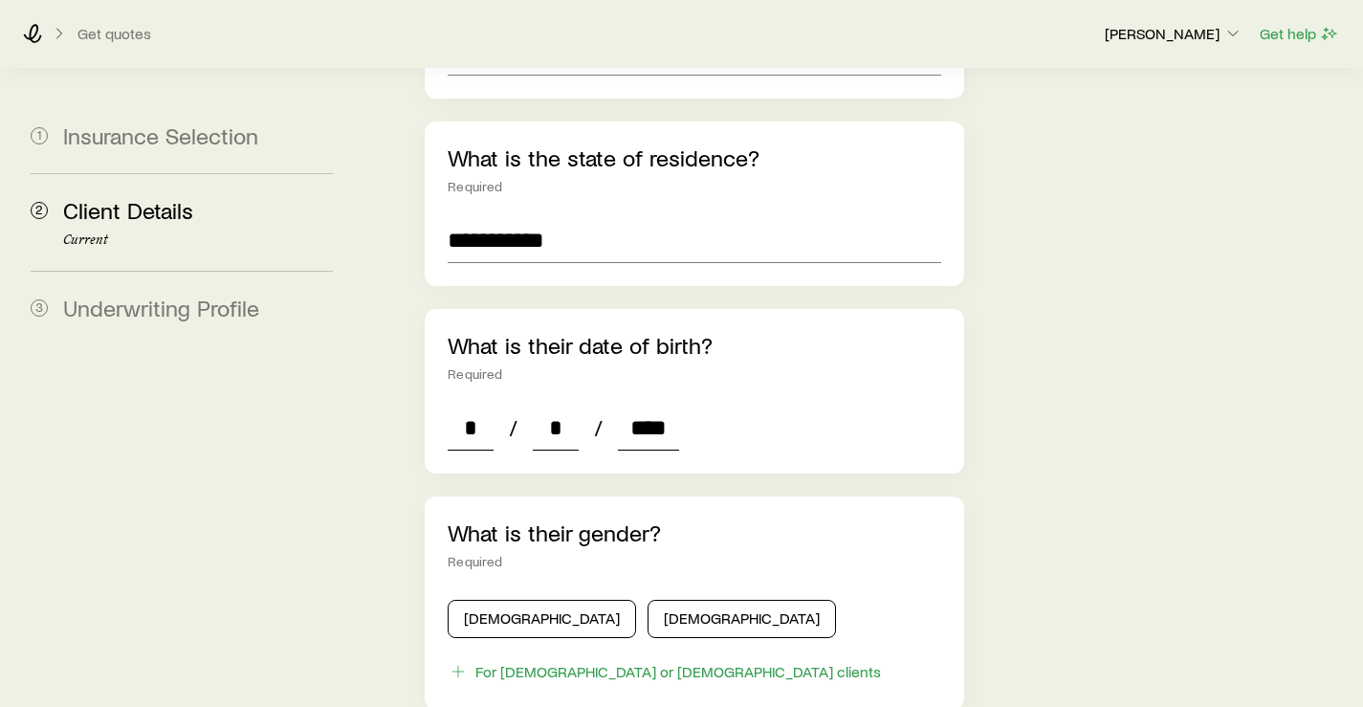
scroll to position [603, 0]
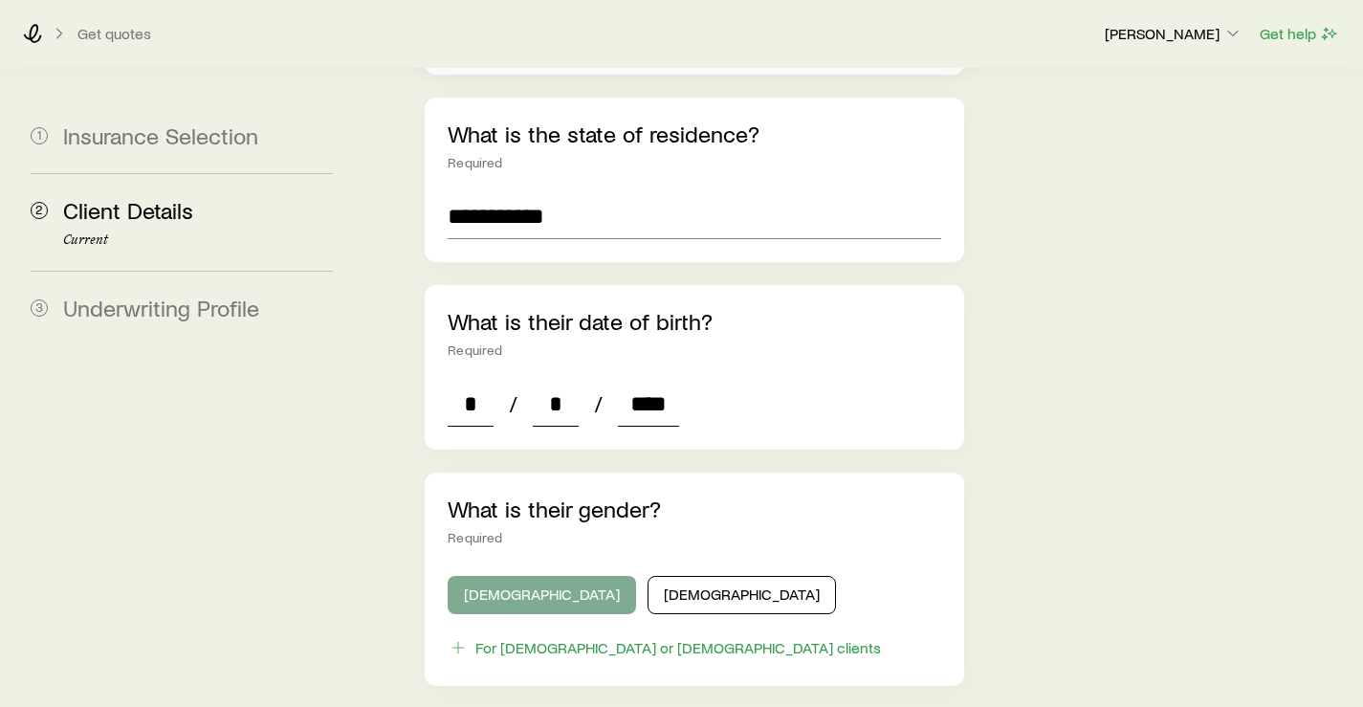
type input "****"
click at [514, 576] on button "[DEMOGRAPHIC_DATA]" at bounding box center [542, 595] width 188 height 38
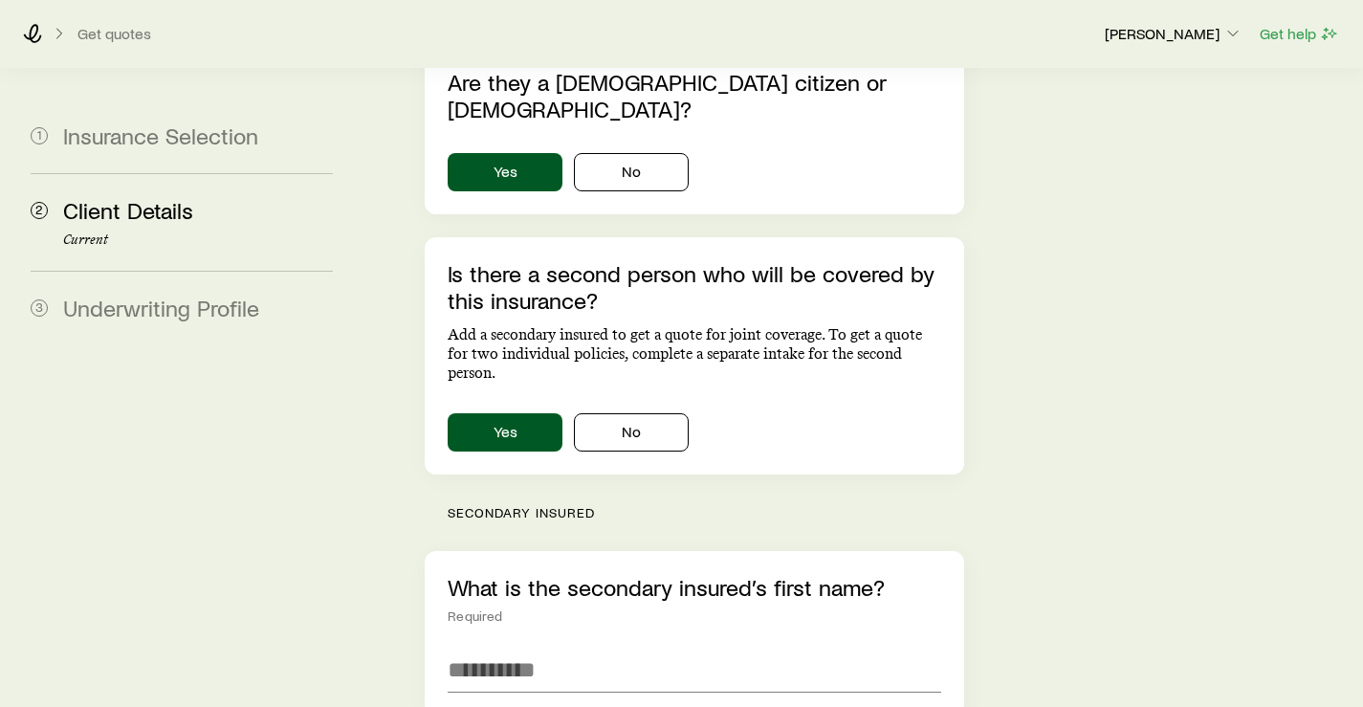
scroll to position [1368, 0]
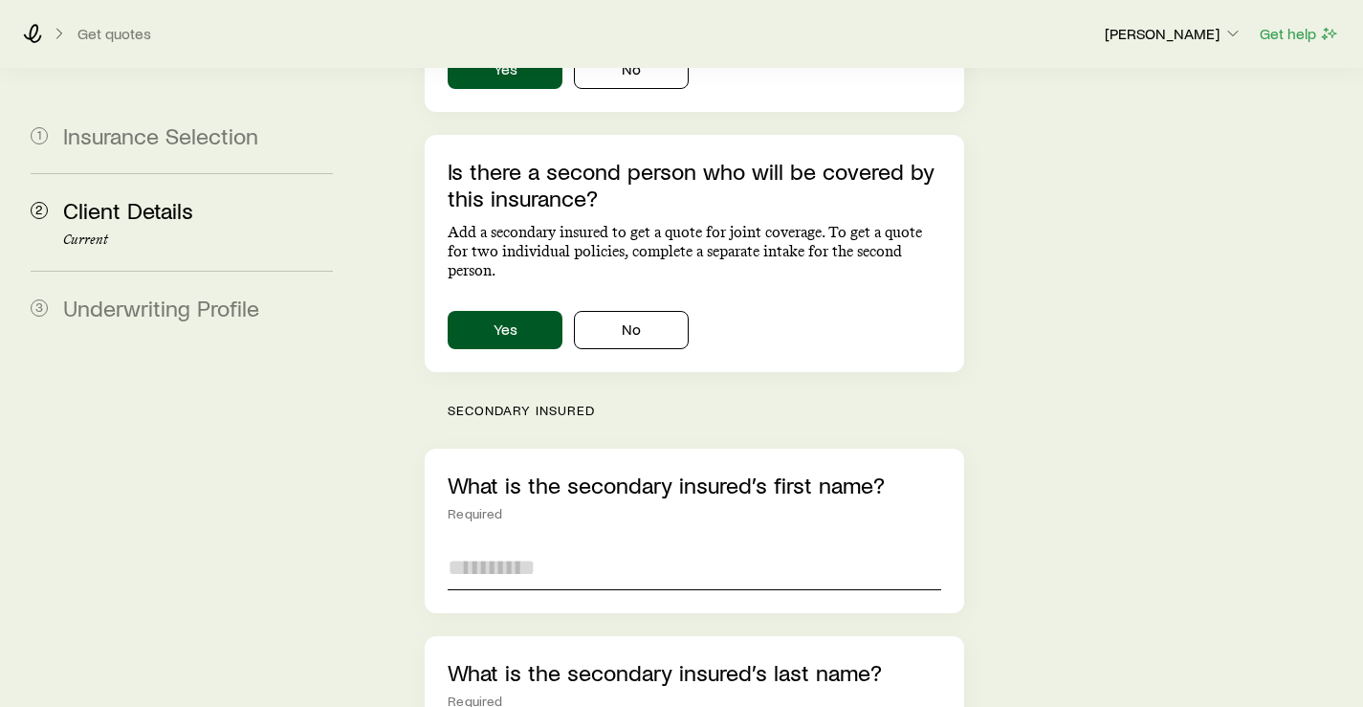
click at [512, 544] on input "text" at bounding box center [694, 567] width 493 height 46
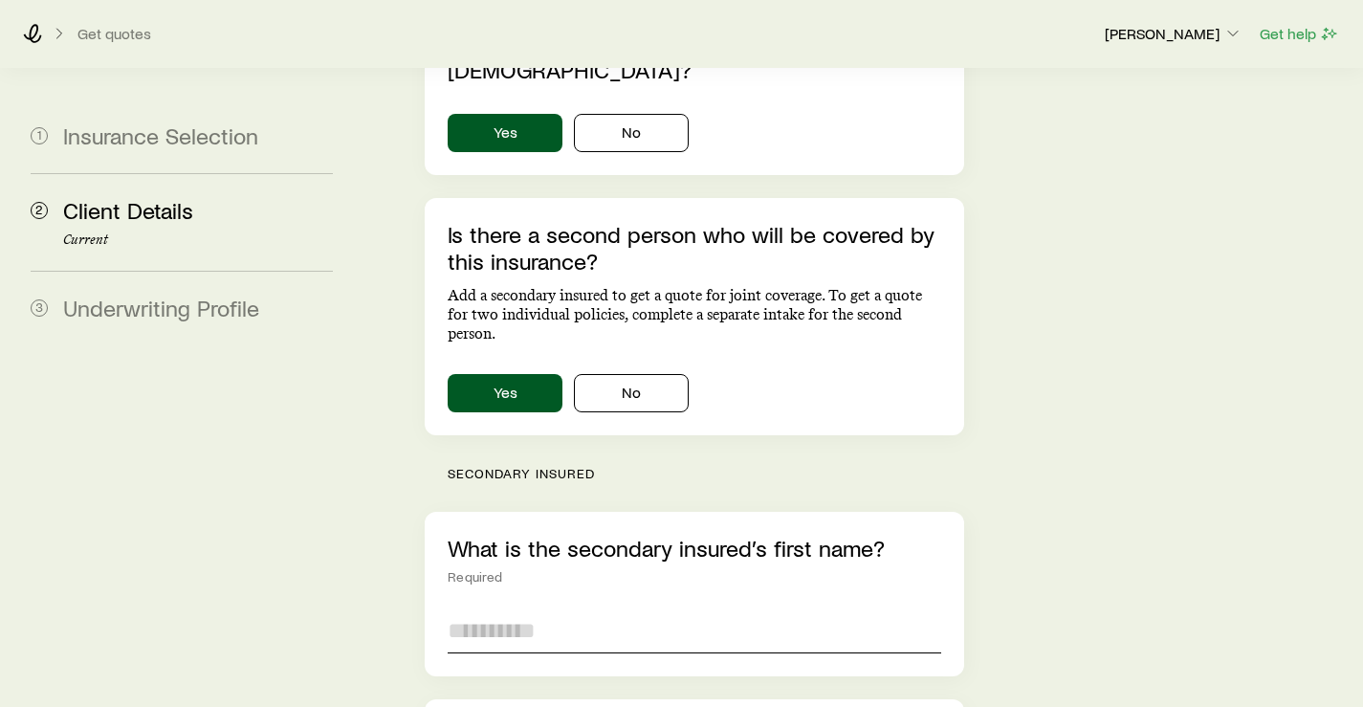
scroll to position [1272, 0]
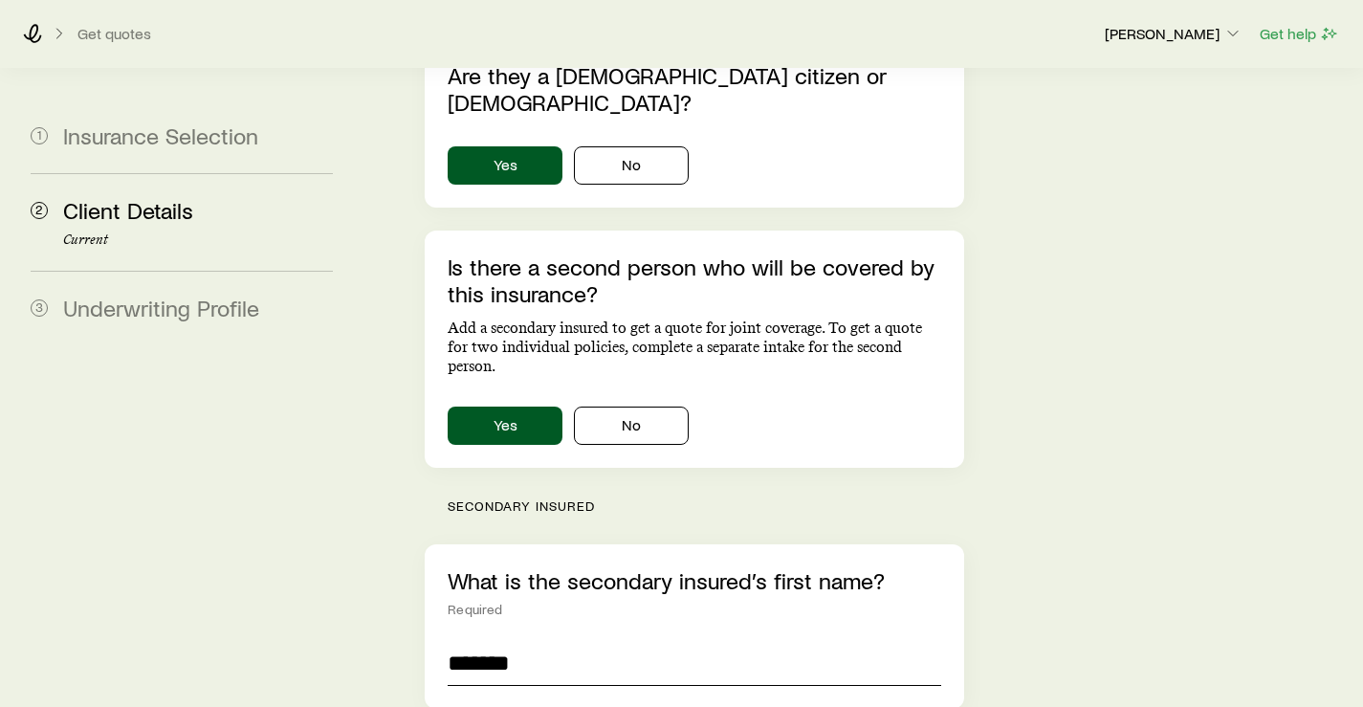
type input "*******"
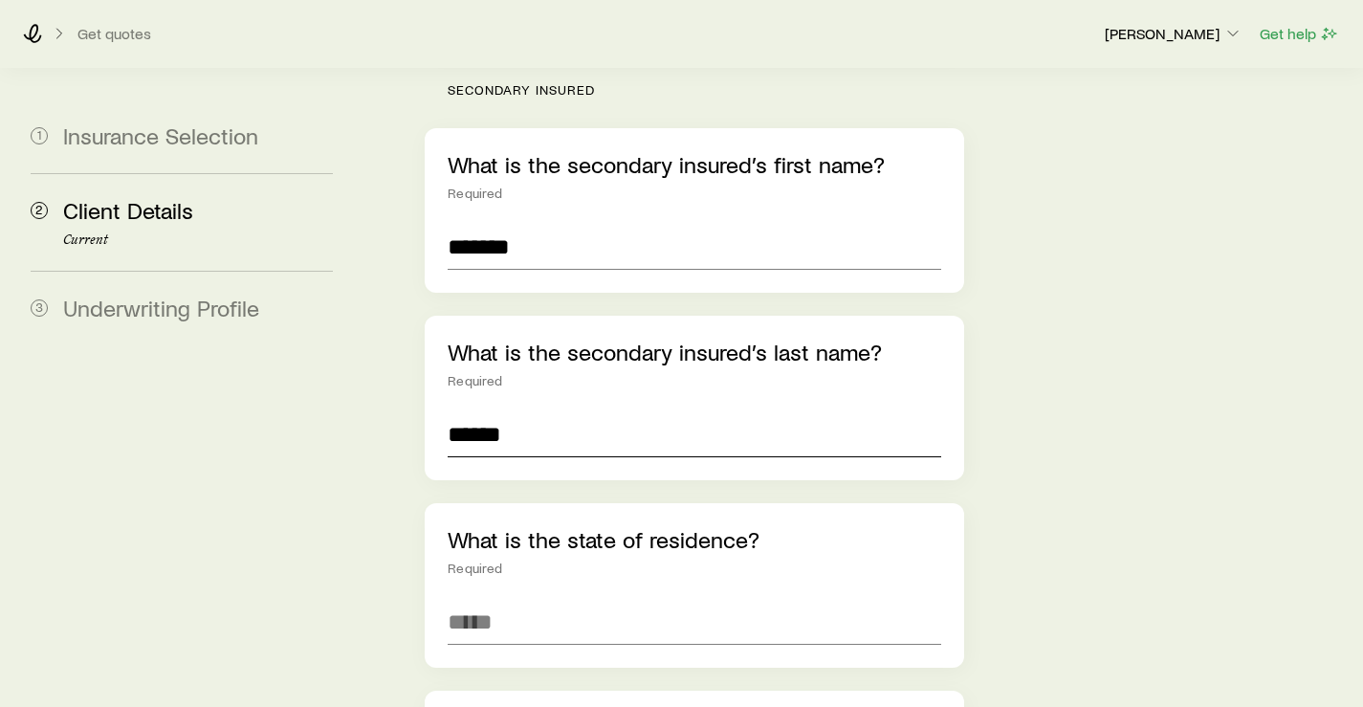
type input "******"
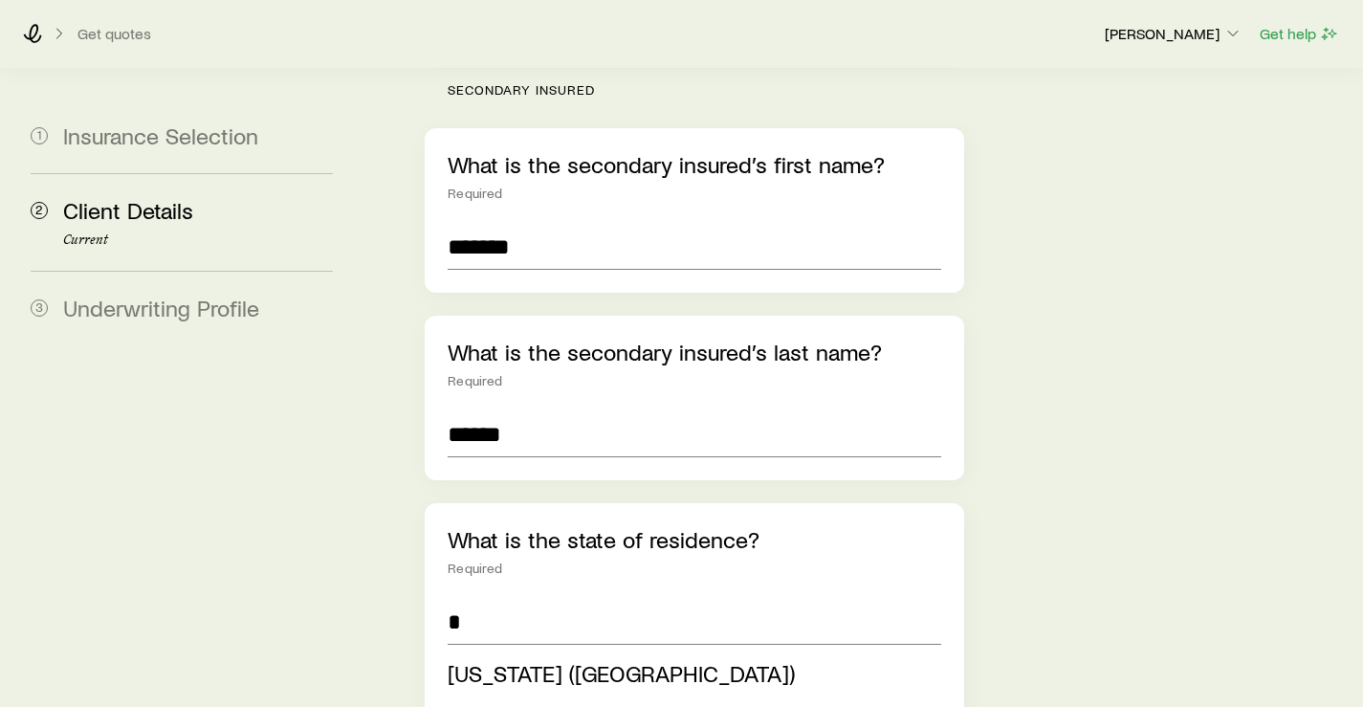
click at [500, 702] on span "[US_STATE] ([GEOGRAPHIC_DATA])" at bounding box center [621, 716] width 347 height 28
type input "**********"
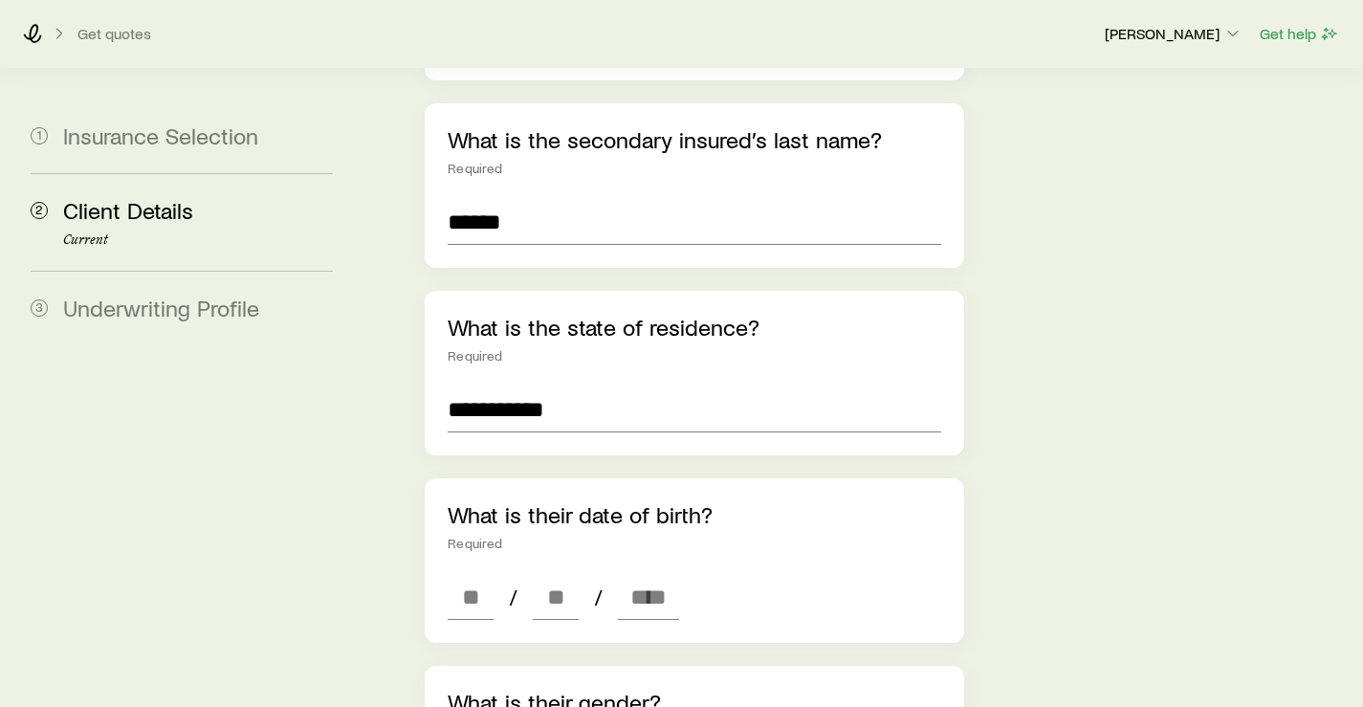
scroll to position [1880, 0]
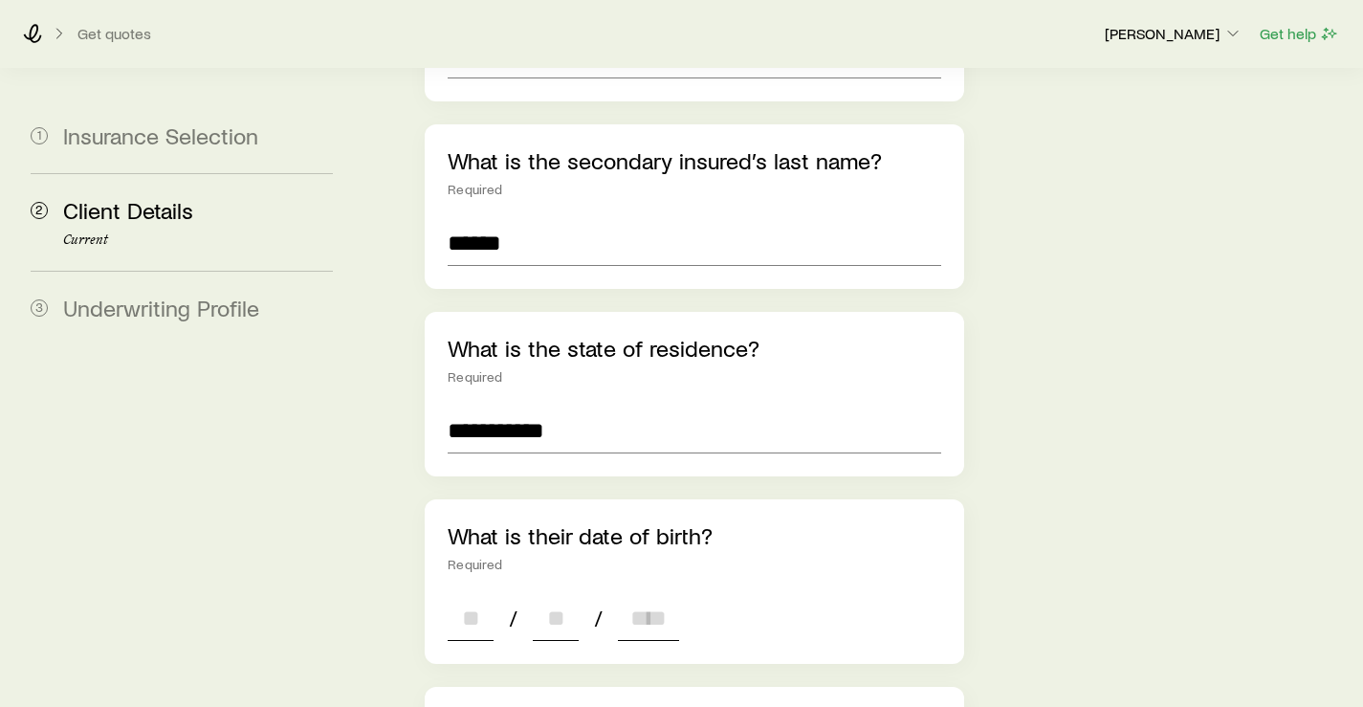
click at [451, 595] on input at bounding box center [471, 618] width 46 height 46
type input "**"
type input "****"
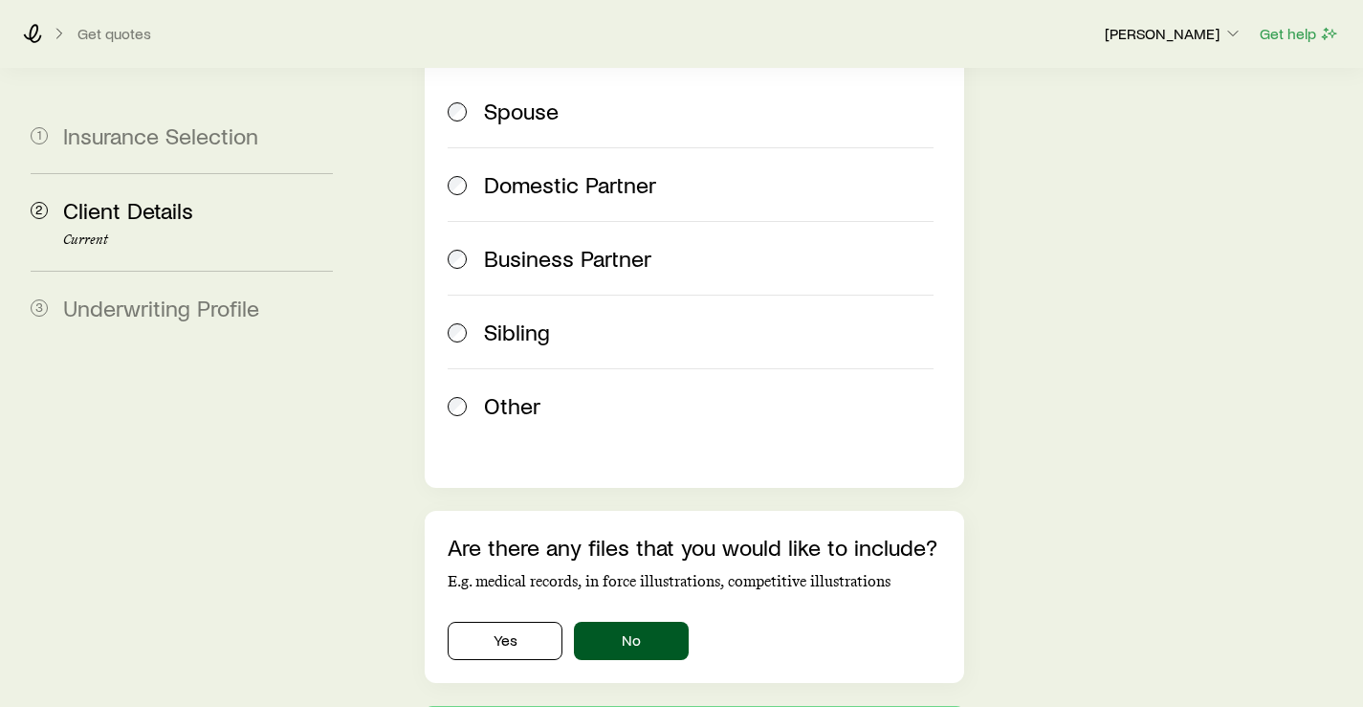
scroll to position [3037, 0]
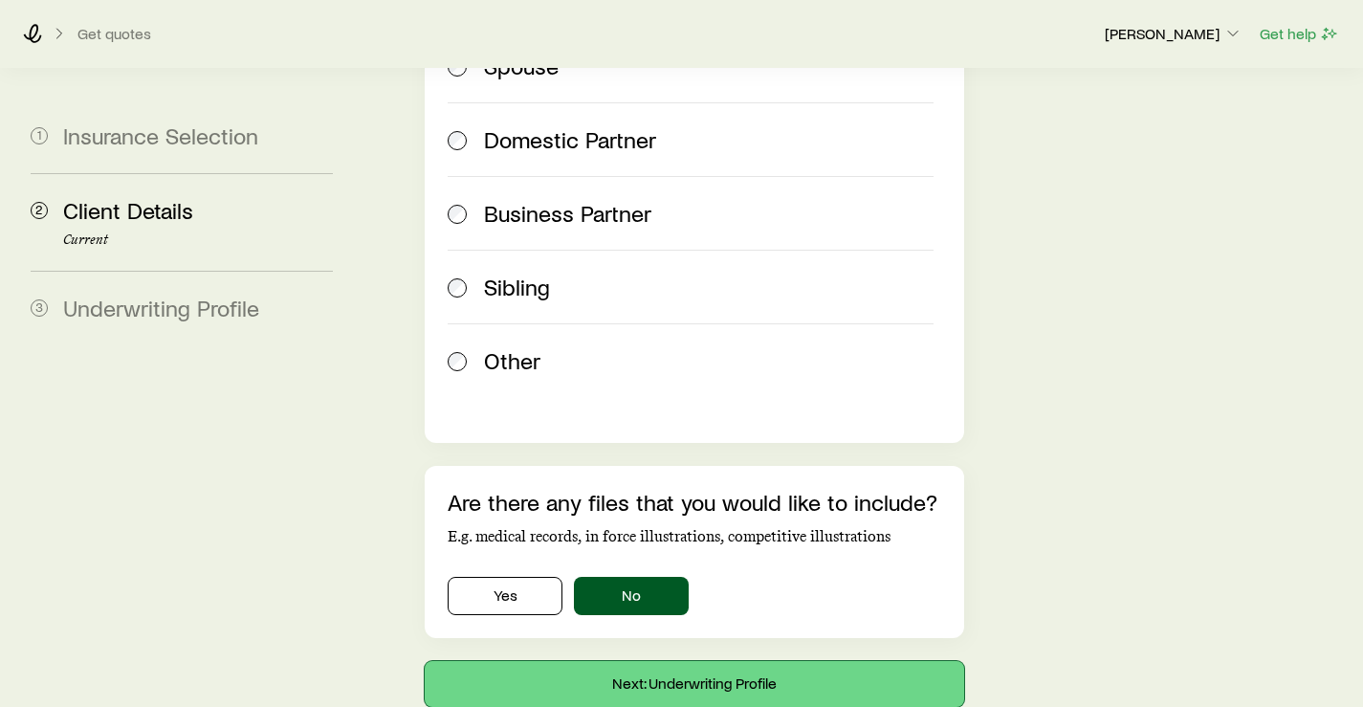
click at [654, 661] on button "Next: Underwriting Profile" at bounding box center [694, 684] width 539 height 46
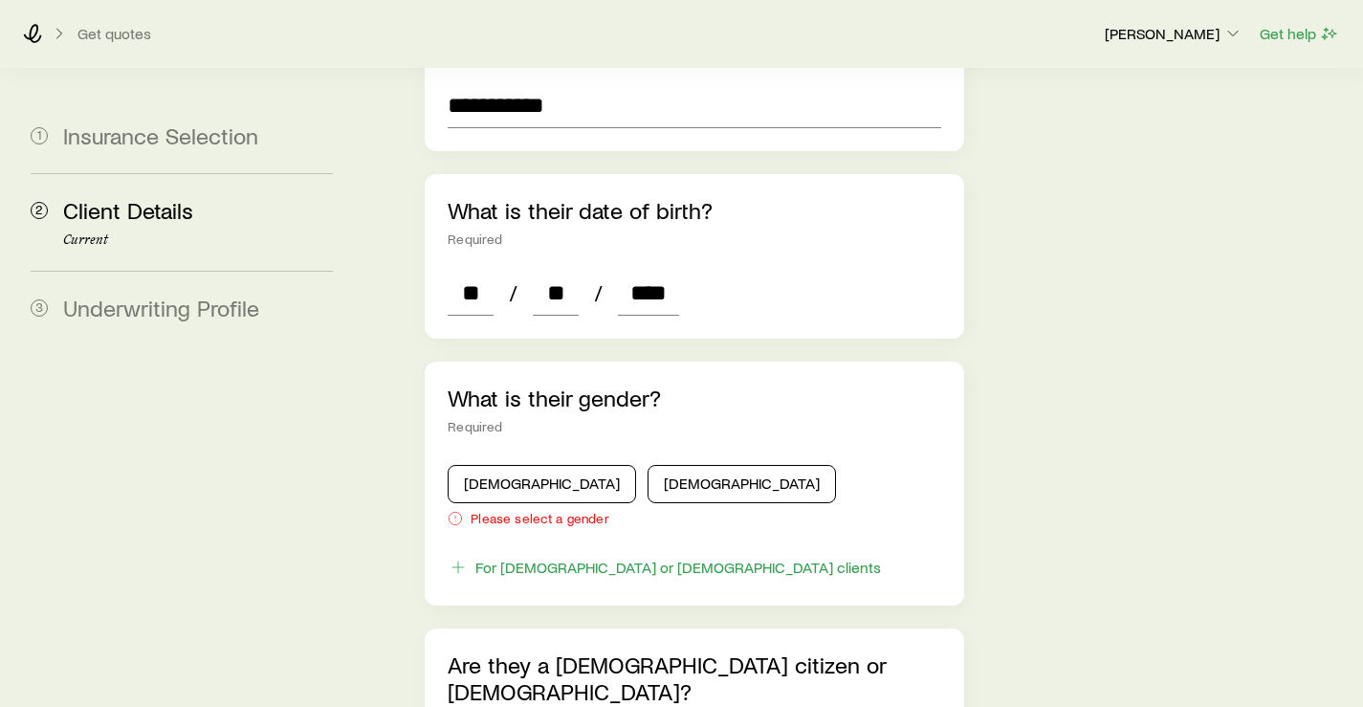
scroll to position [2296, 0]
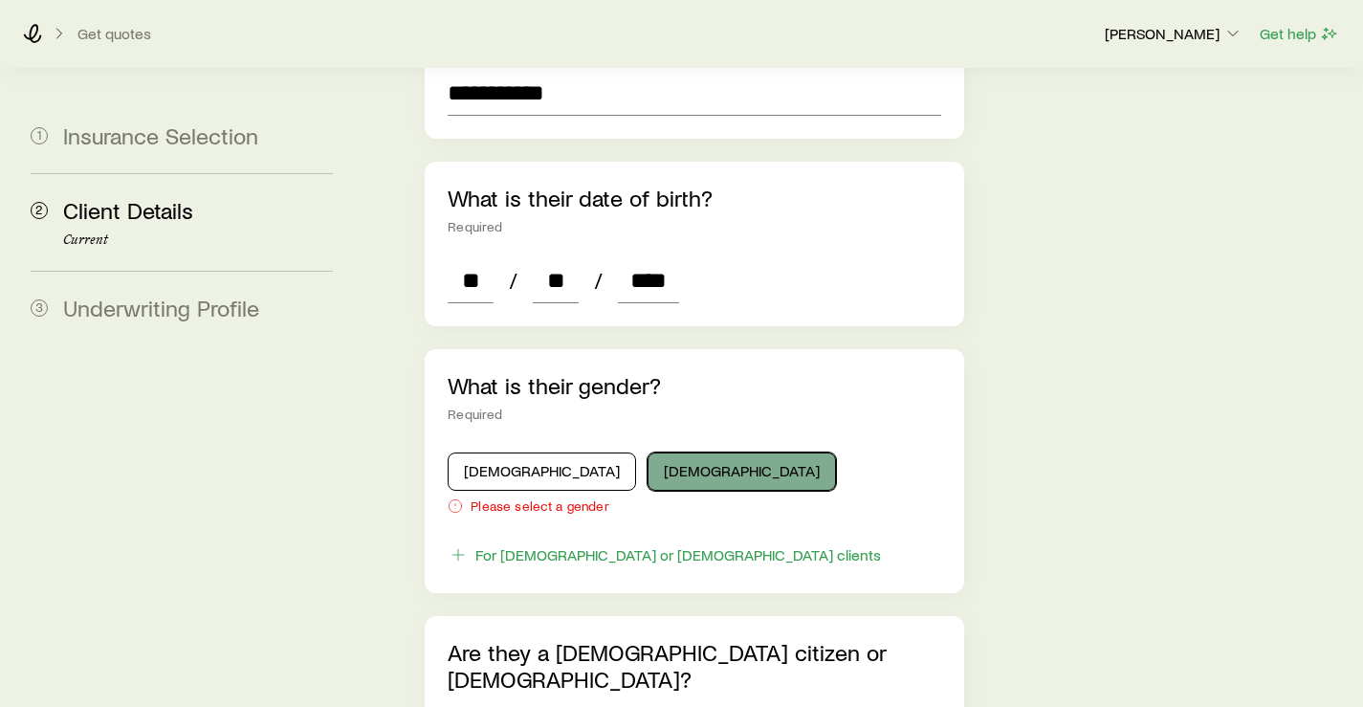
click at [648, 452] on button "[DEMOGRAPHIC_DATA]" at bounding box center [742, 471] width 188 height 38
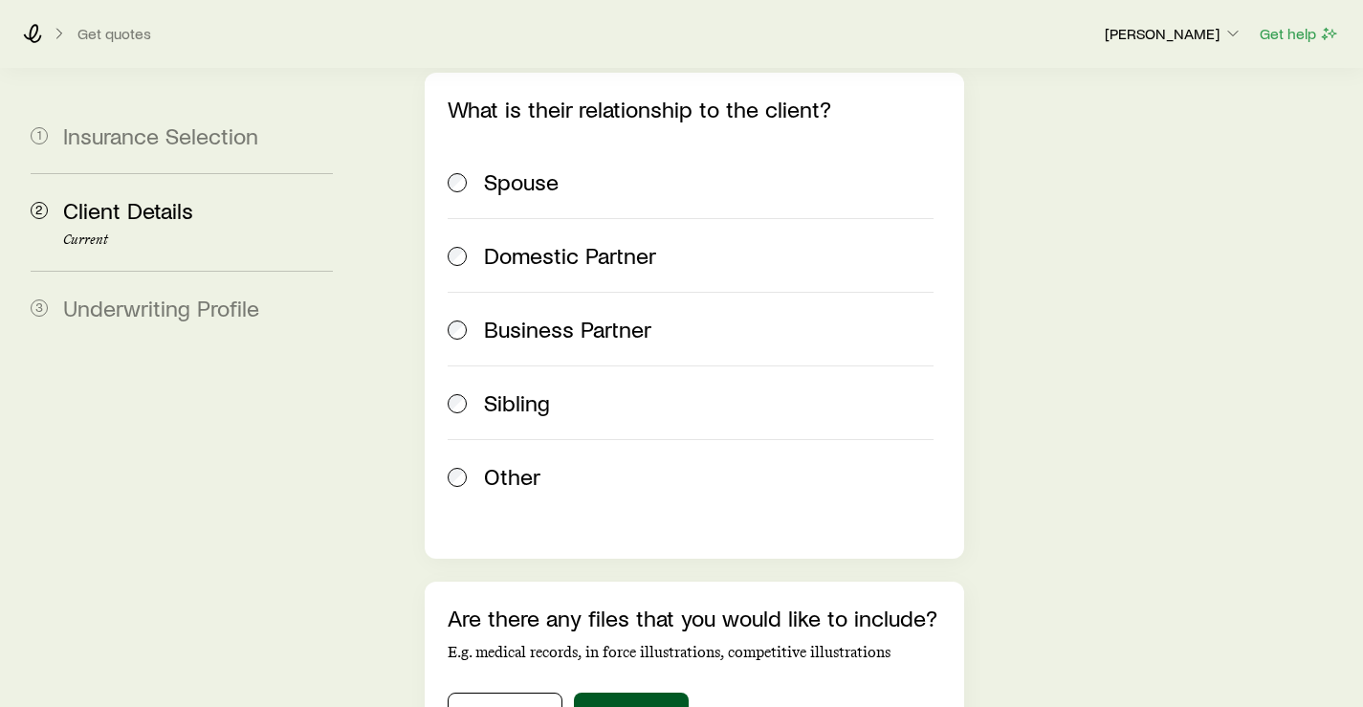
scroll to position [3061, 0]
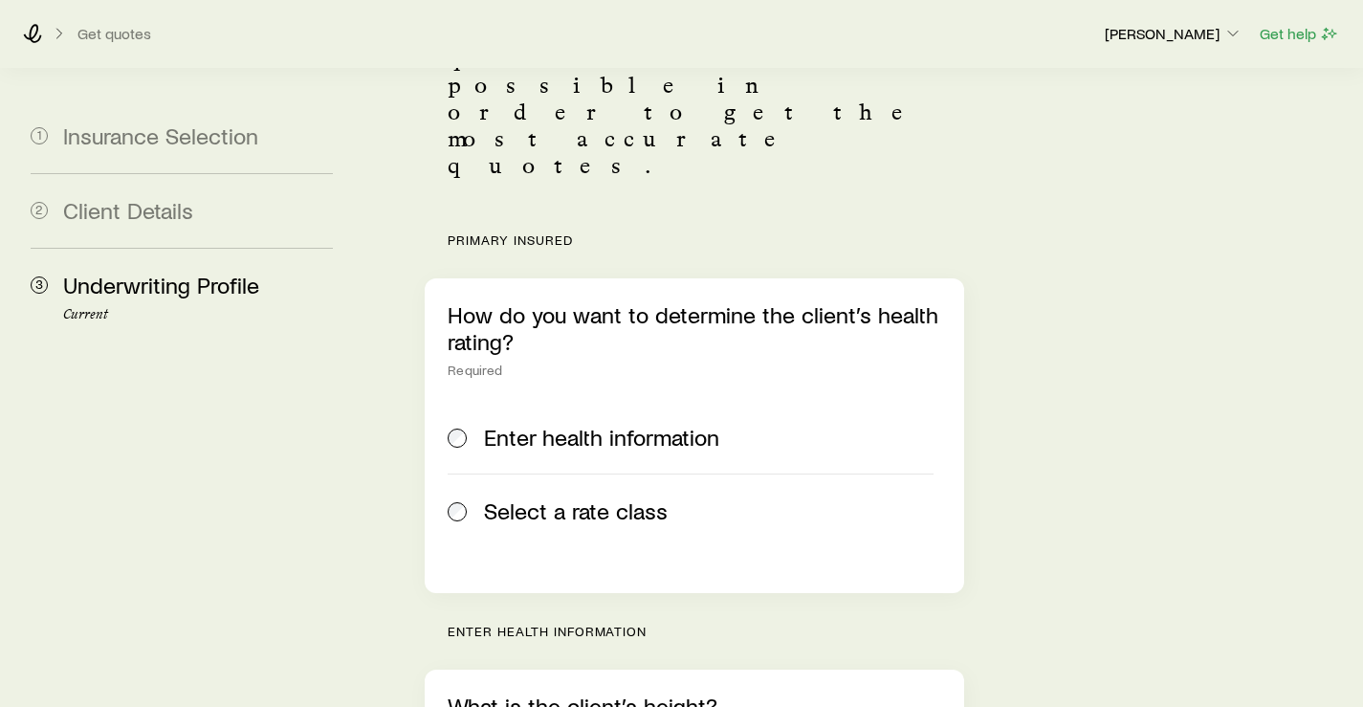
scroll to position [287, 0]
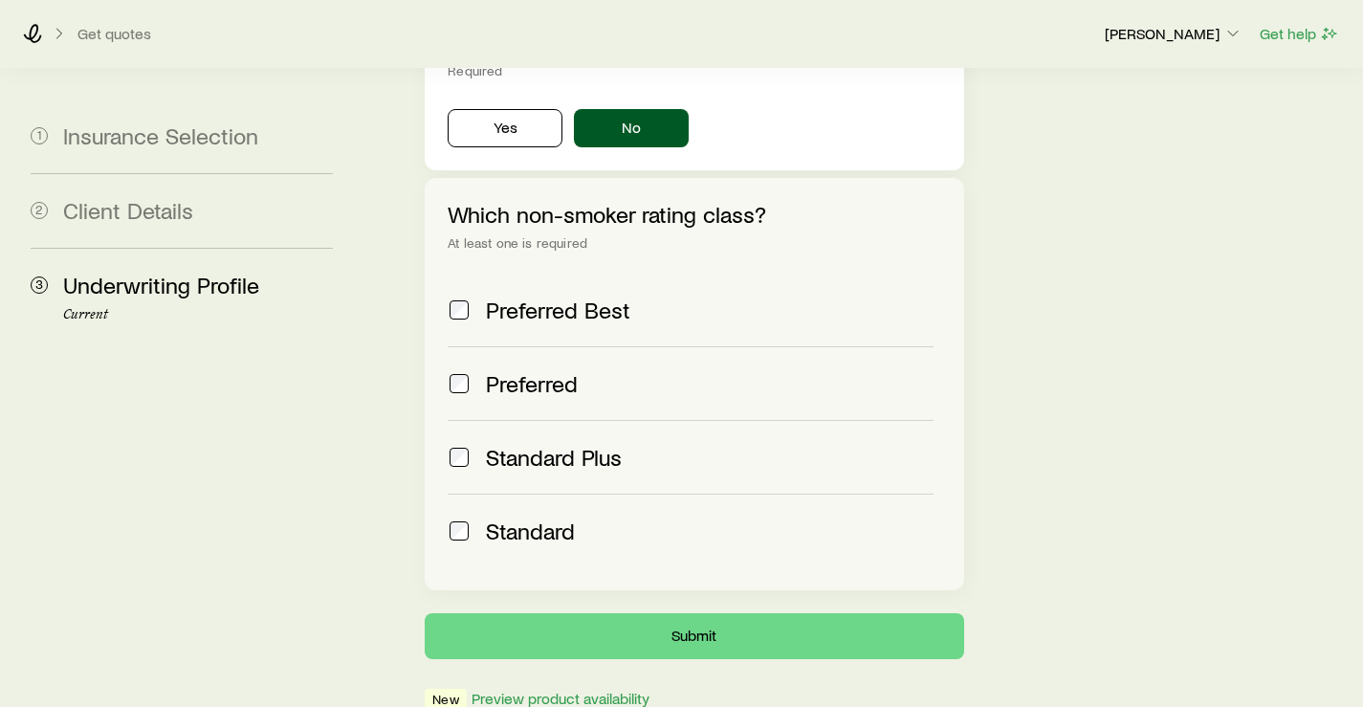
scroll to position [1987, 0]
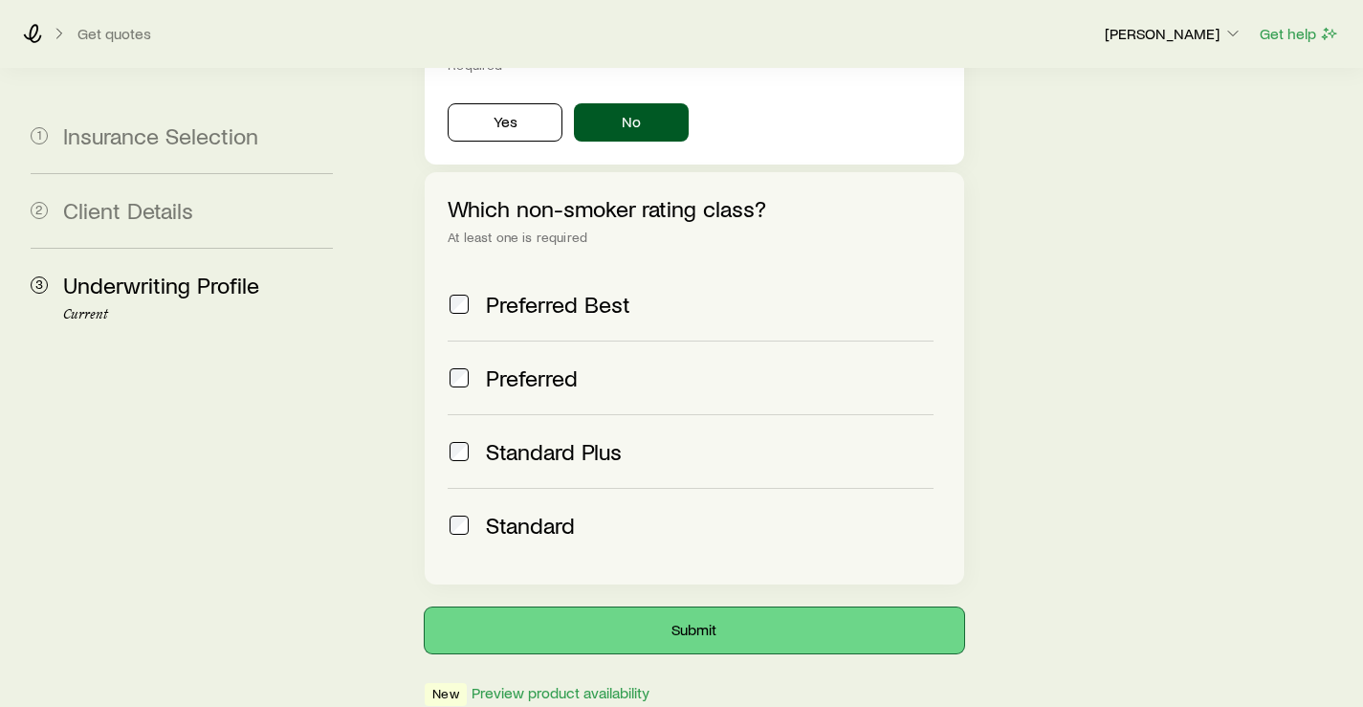
click at [690, 607] on button "Submit" at bounding box center [694, 630] width 539 height 46
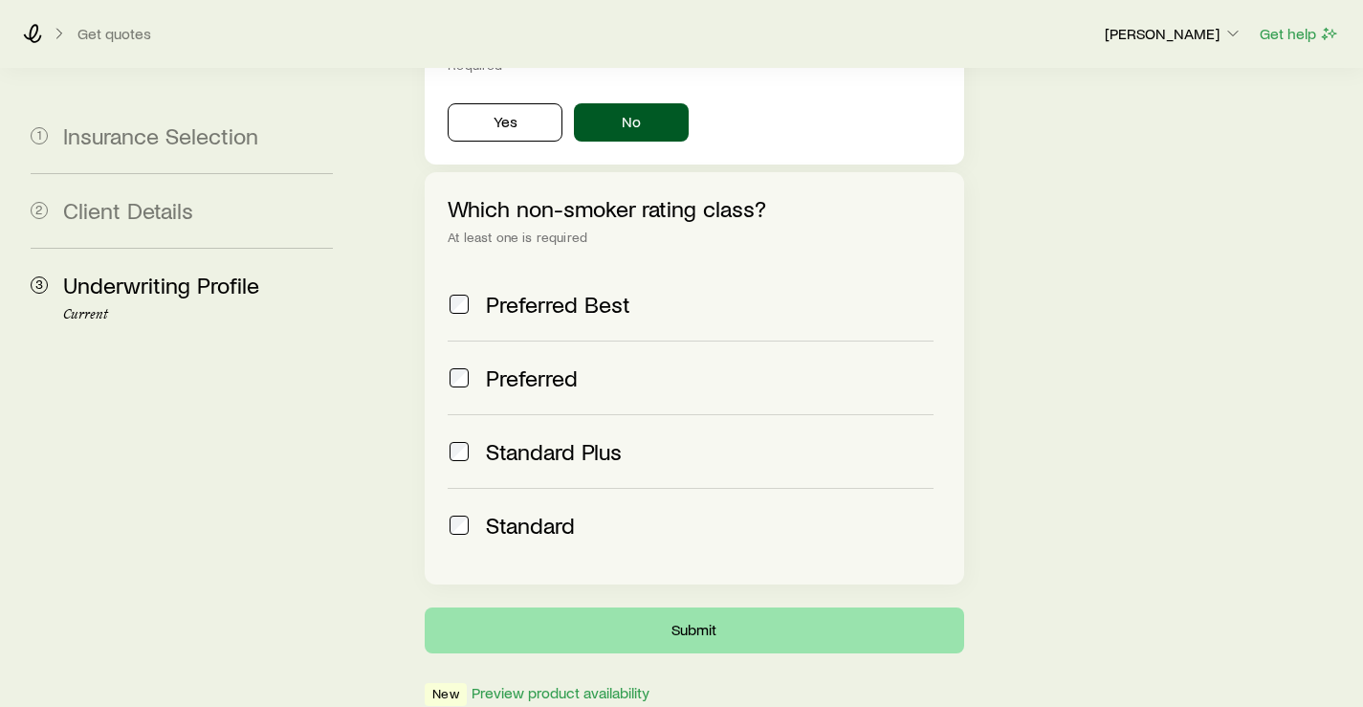
scroll to position [0, 0]
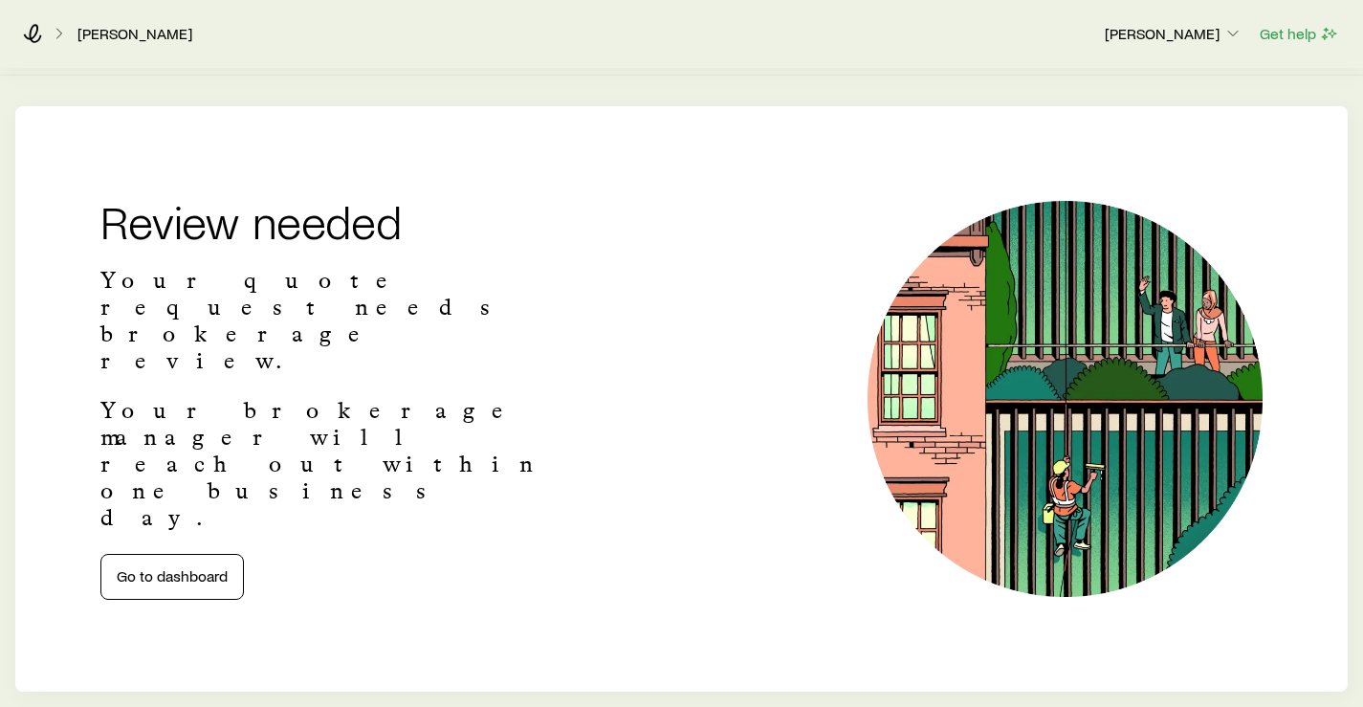
scroll to position [287, 0]
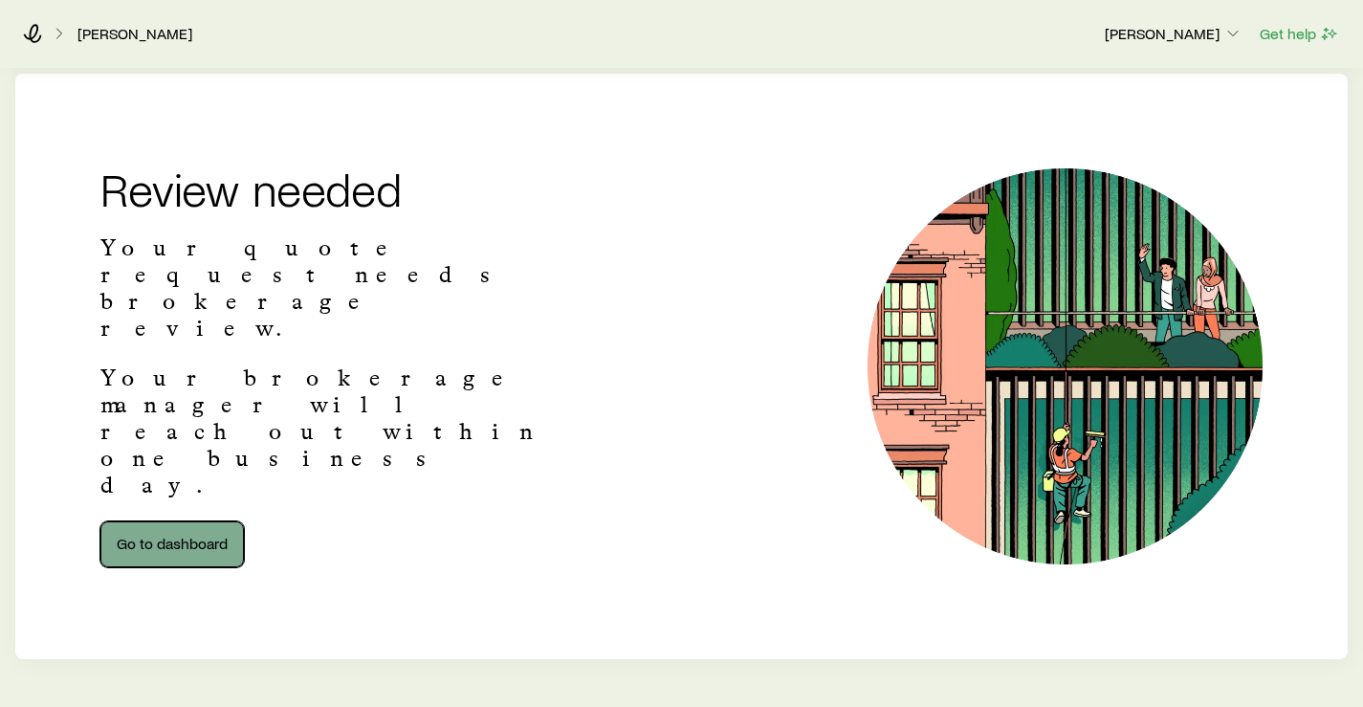
click at [196, 521] on link "Go to dashboard" at bounding box center [171, 544] width 143 height 46
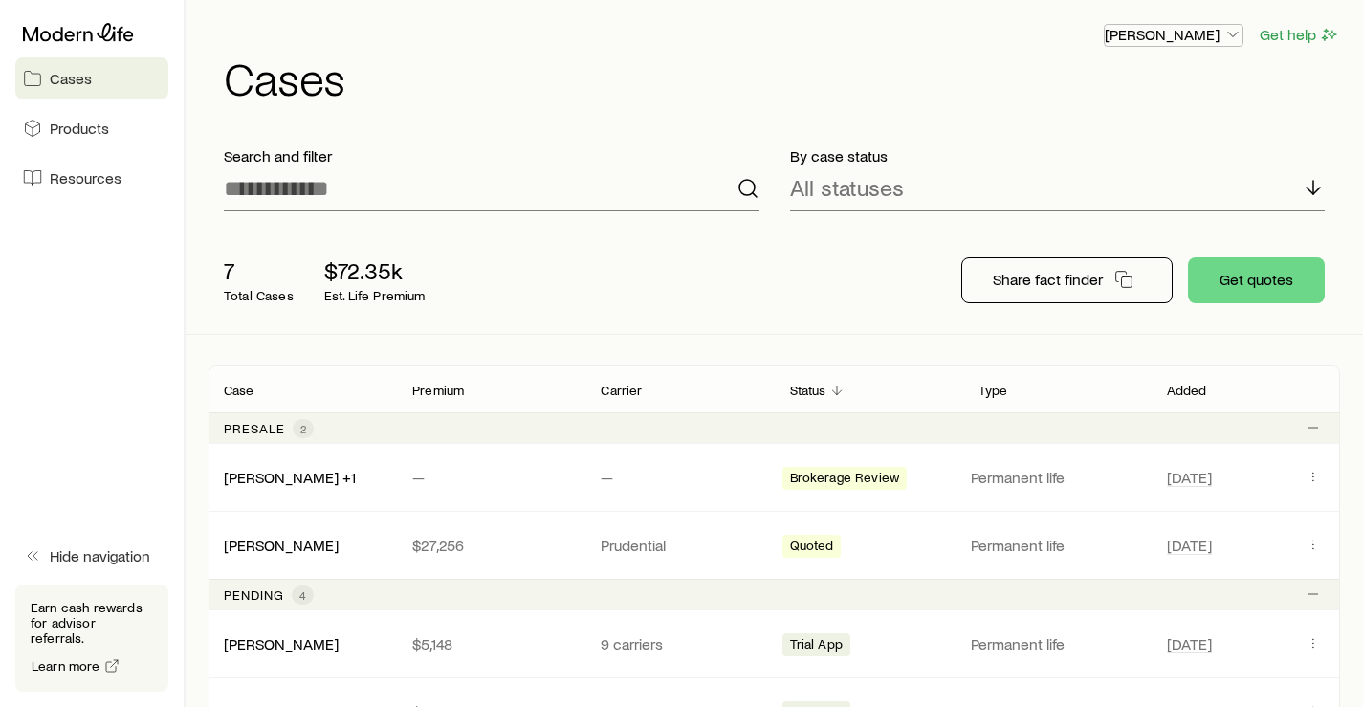
click at [1211, 33] on p "[PERSON_NAME]" at bounding box center [1174, 34] width 138 height 19
click at [1091, 181] on span "Sign out" at bounding box center [1083, 179] width 53 height 19
